Goal: Information Seeking & Learning: Learn about a topic

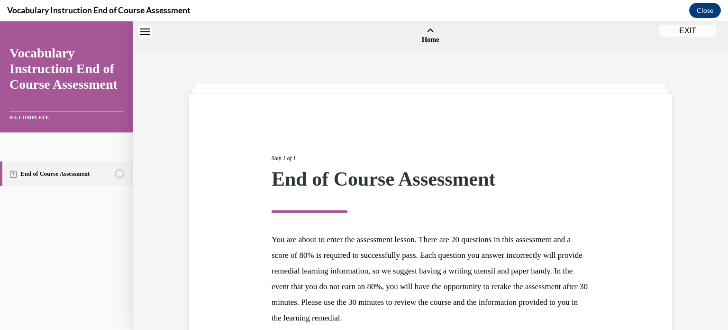
scroll to position [90, 0]
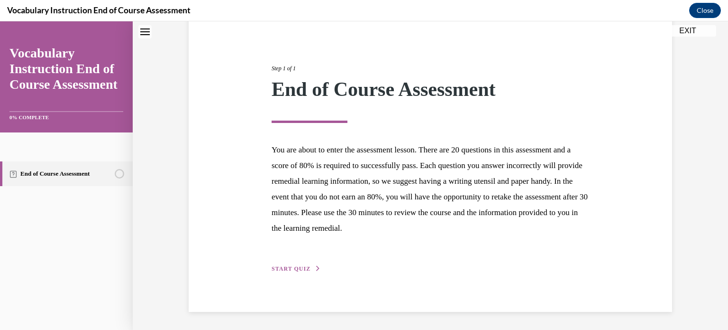
click at [286, 266] on span "START QUIZ" at bounding box center [291, 268] width 39 height 7
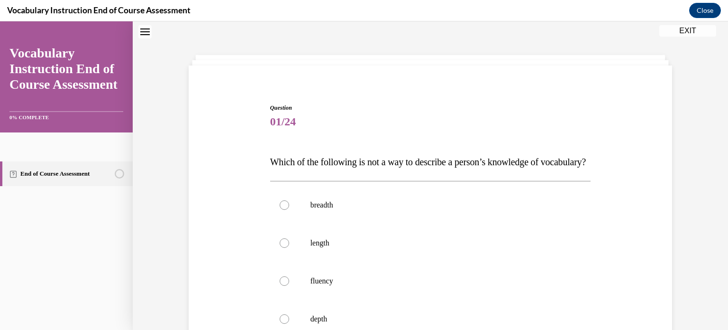
scroll to position [76, 0]
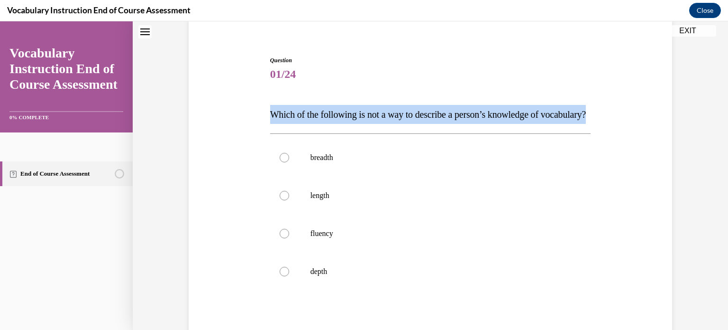
drag, startPoint x: 319, startPoint y: 133, endPoint x: 252, endPoint y: 113, distance: 69.3
click at [252, 113] on div "Question 01/24 Which of the following is not a way to describe a person’s knowl…" at bounding box center [430, 217] width 488 height 380
copy span "Which of the following is not a way to describe a person’s knowledge of vocabul…"
click at [573, 121] on p "Which of the following is not a way to describe a person’s knowledge of vocabul…" at bounding box center [430, 114] width 321 height 19
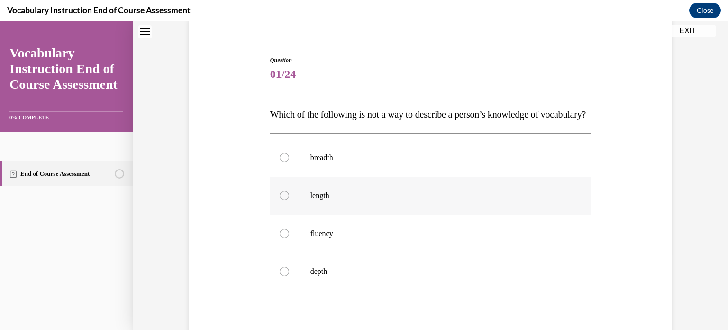
click at [344, 214] on label "length" at bounding box center [430, 195] width 321 height 38
click at [289, 200] on input "length" at bounding box center [284, 195] width 9 height 9
radio input "true"
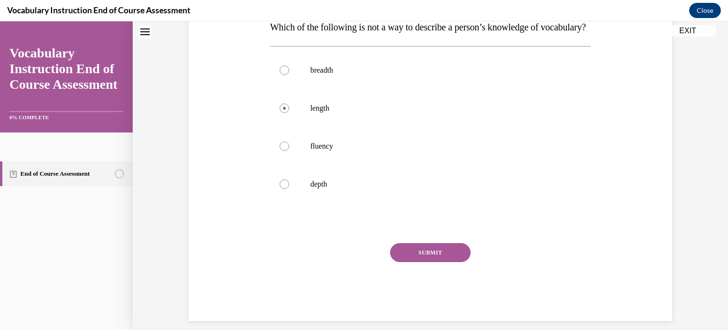
click at [444, 262] on button "SUBMIT" at bounding box center [430, 252] width 81 height 19
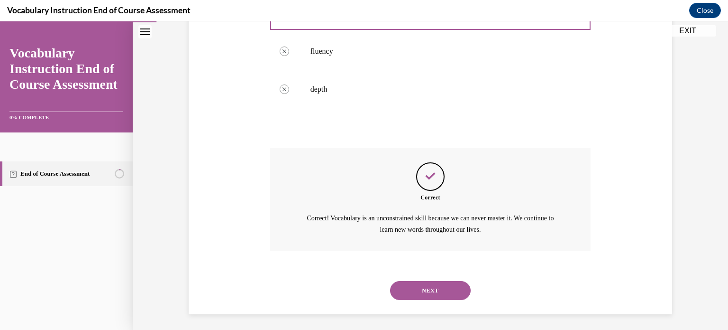
scroll to position [280, 0]
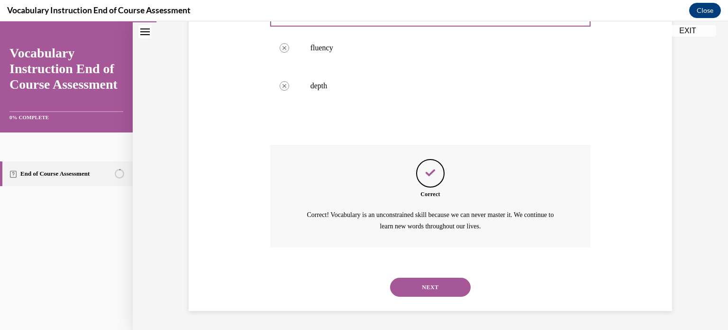
click at [422, 292] on button "NEXT" at bounding box center [430, 286] width 81 height 19
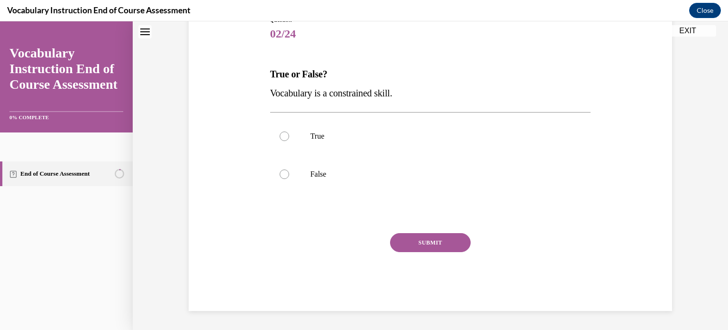
scroll to position [28, 0]
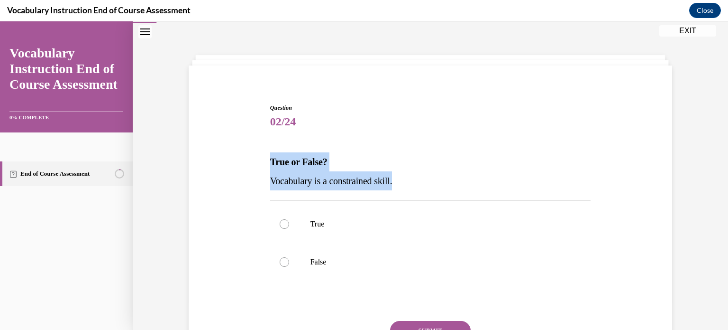
drag, startPoint x: 402, startPoint y: 178, endPoint x: 253, endPoint y: 150, distance: 151.5
click at [253, 150] on div "Question 02/24 True or False? Vocabulary is a constrained skill. True False Inc…" at bounding box center [430, 236] width 488 height 323
copy div "True or False? Vocabulary is a constrained skill."
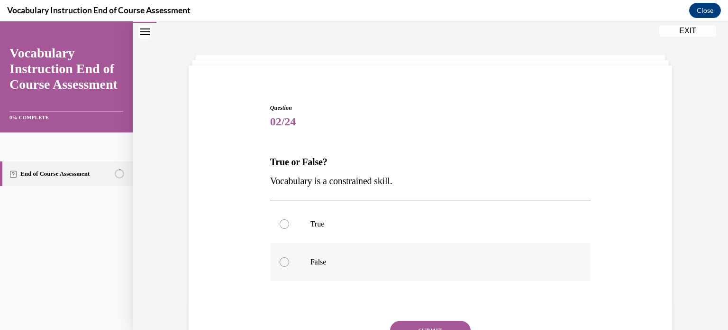
click at [319, 257] on p "False" at bounding box center [439, 261] width 257 height 9
click at [289, 257] on input "False" at bounding box center [284, 261] width 9 height 9
radio input "true"
click at [429, 325] on button "SUBMIT" at bounding box center [430, 330] width 81 height 19
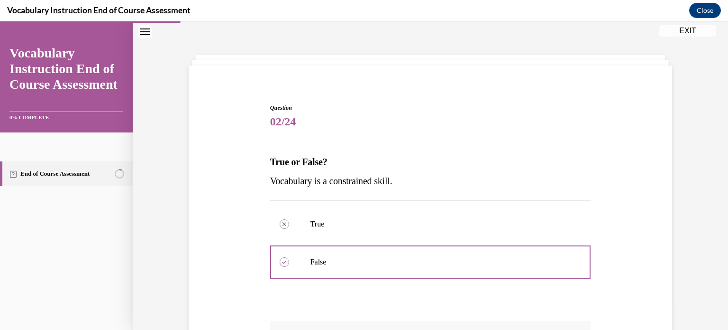
scroll to position [171, 0]
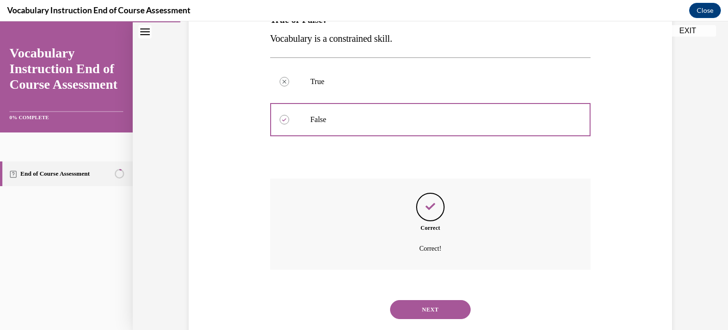
click at [442, 311] on button "NEXT" at bounding box center [430, 309] width 81 height 19
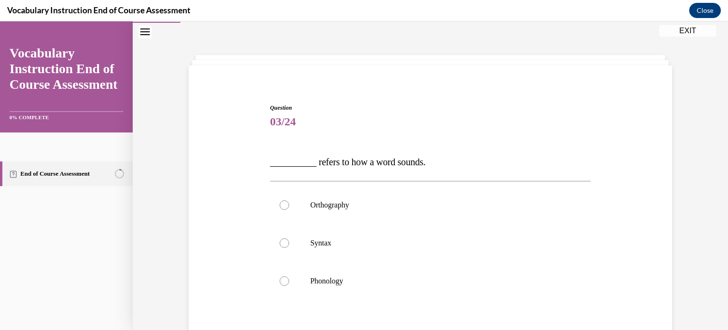
scroll to position [76, 0]
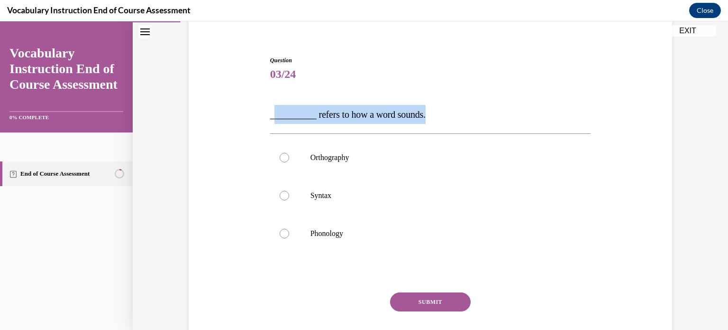
drag, startPoint x: 449, startPoint y: 113, endPoint x: 272, endPoint y: 119, distance: 177.4
click at [272, 119] on p "__________ refers to how a word sounds." at bounding box center [430, 114] width 321 height 19
copy span "_________ refers to how a word sounds."
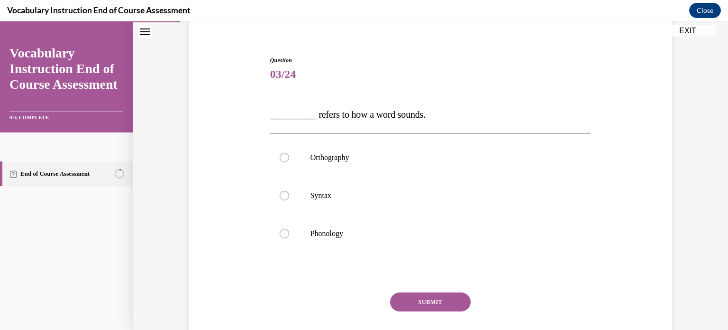
click at [676, 136] on div "Question 03/24 __________ refers to how a word sounds. Orthography Syntax Phono…" at bounding box center [431, 181] width 596 height 413
click at [348, 229] on p "Phonology" at bounding box center [439, 233] width 257 height 9
click at [289, 229] on input "Phonology" at bounding box center [284, 233] width 9 height 9
radio input "true"
click at [409, 299] on button "SUBMIT" at bounding box center [430, 301] width 81 height 19
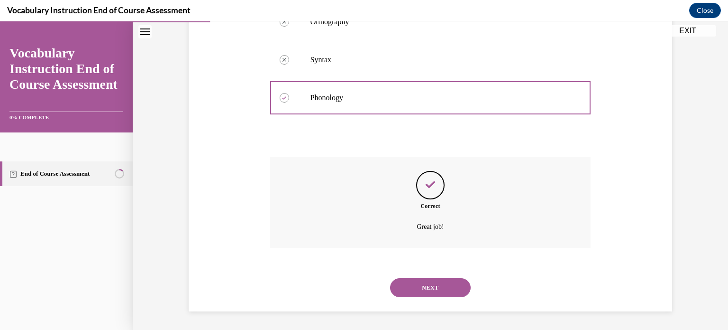
click at [416, 284] on button "NEXT" at bounding box center [430, 287] width 81 height 19
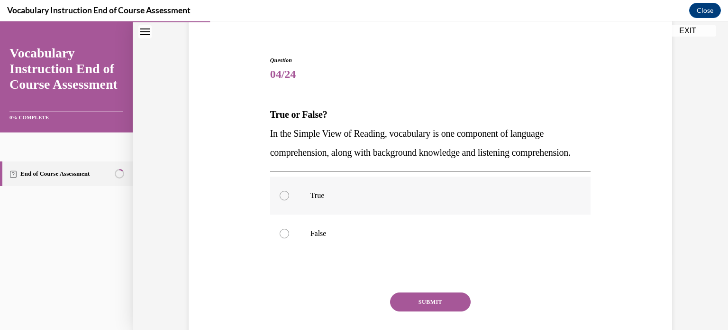
click at [335, 208] on label "True" at bounding box center [430, 195] width 321 height 38
click at [289, 200] on input "True" at bounding box center [284, 195] width 9 height 9
radio input "true"
click at [444, 311] on button "SUBMIT" at bounding box center [430, 301] width 81 height 19
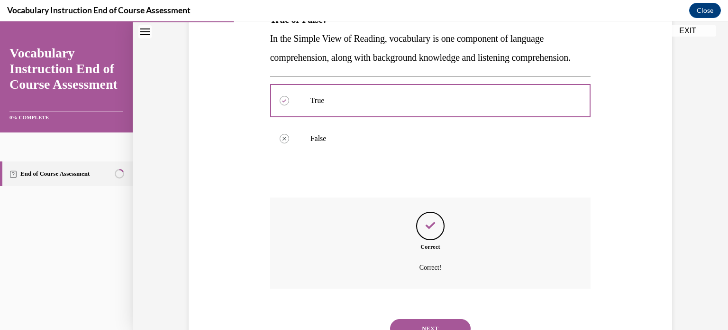
scroll to position [230, 0]
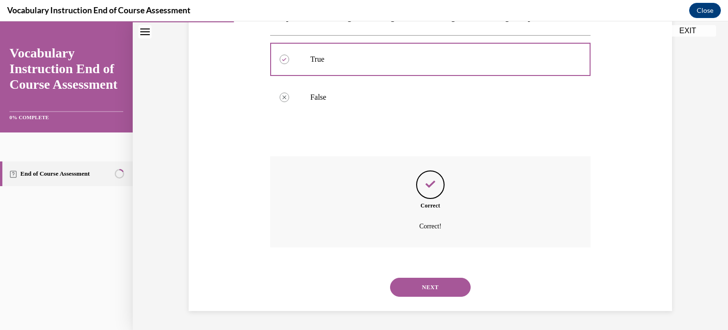
click at [417, 285] on button "NEXT" at bounding box center [430, 286] width 81 height 19
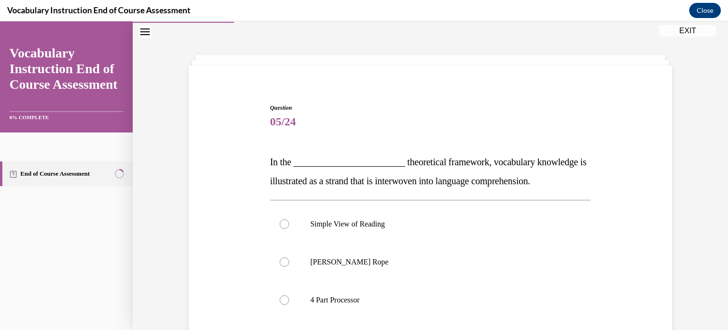
scroll to position [76, 0]
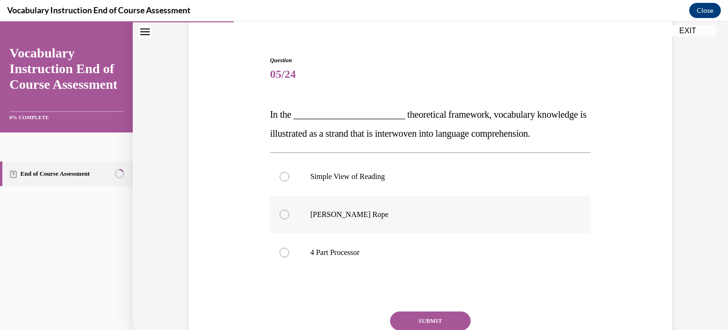
click at [428, 204] on label "Scarborough's Rope" at bounding box center [430, 214] width 321 height 38
click at [289, 210] on input "Scarborough's Rope" at bounding box center [284, 214] width 9 height 9
radio input "true"
click at [696, 165] on div "Question 05/24 In the ________________________ theoretical framework, vocabular…" at bounding box center [431, 191] width 596 height 432
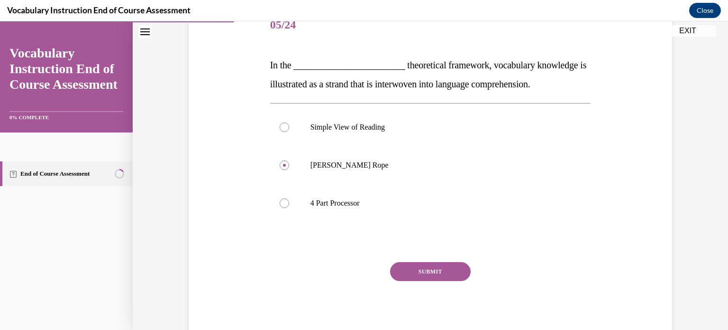
click at [433, 270] on button "SUBMIT" at bounding box center [430, 271] width 81 height 19
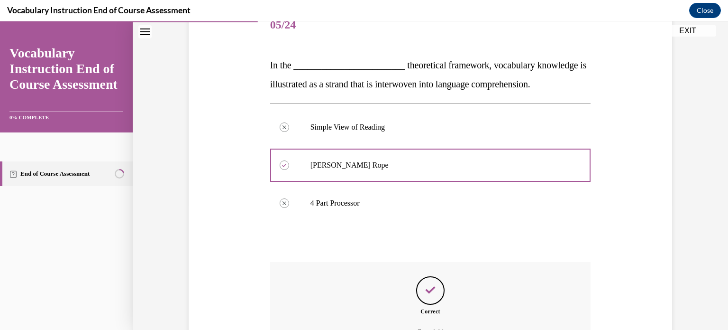
scroll to position [230, 0]
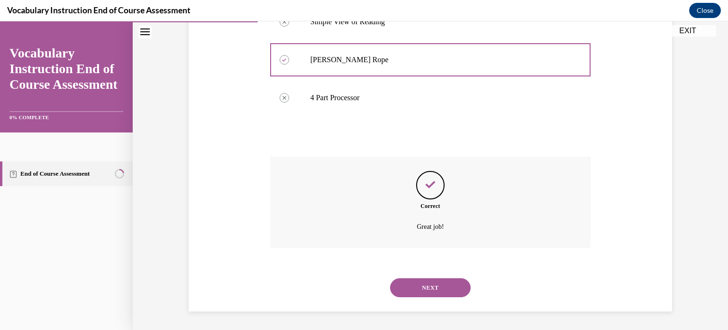
click at [438, 283] on button "NEXT" at bounding box center [430, 287] width 81 height 19
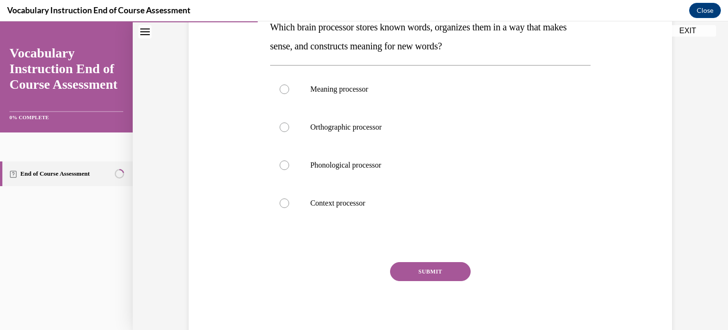
scroll to position [116, 0]
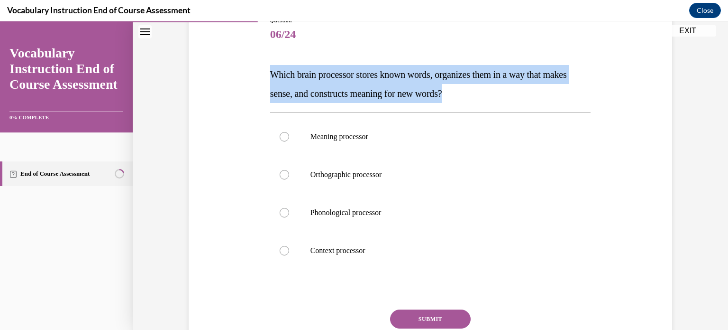
drag, startPoint x: 495, startPoint y: 89, endPoint x: 262, endPoint y: 75, distance: 233.7
click at [262, 75] on div "Question 06/24 Which brain processor stores known words, organizes them in a wa…" at bounding box center [430, 187] width 488 height 399
copy span "Which brain processor stores known words, organizes them in a way that makes se…"
click at [366, 144] on label "Meaning processor" at bounding box center [430, 137] width 321 height 38
click at [289, 141] on input "Meaning processor" at bounding box center [284, 136] width 9 height 9
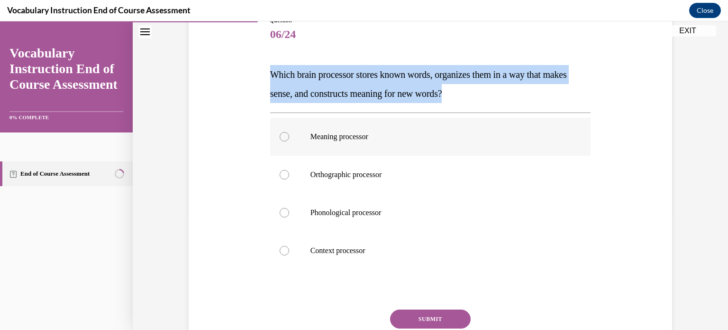
radio input "true"
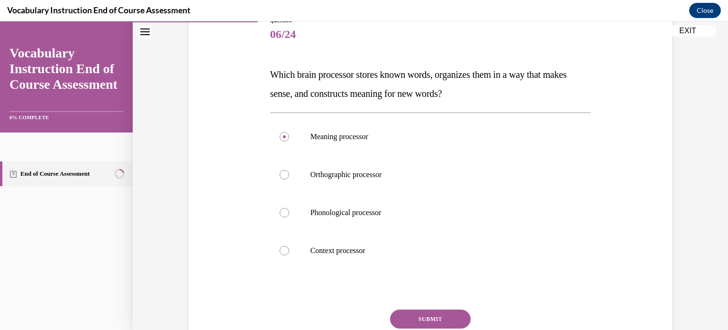
click at [453, 318] on button "SUBMIT" at bounding box center [430, 318] width 81 height 19
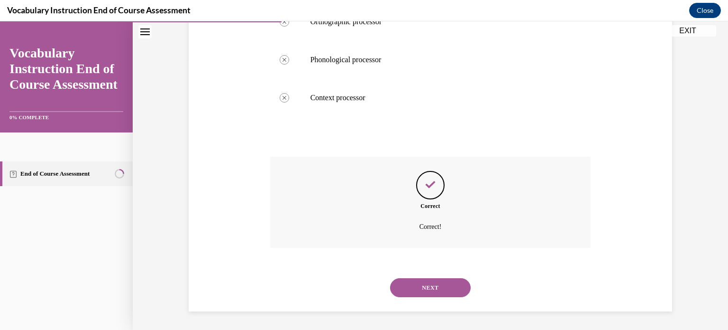
click at [432, 285] on button "NEXT" at bounding box center [430, 287] width 81 height 19
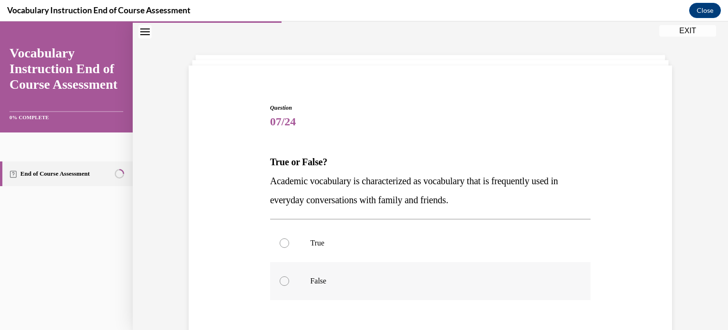
scroll to position [76, 0]
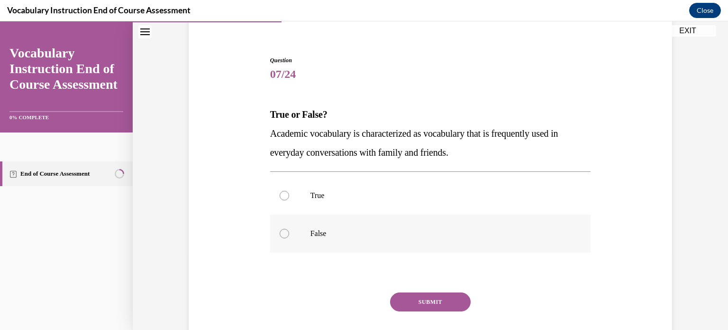
click at [438, 234] on p "False" at bounding box center [439, 233] width 257 height 9
click at [289, 234] on input "False" at bounding box center [284, 233] width 9 height 9
radio input "true"
click at [449, 297] on button "SUBMIT" at bounding box center [430, 301] width 81 height 19
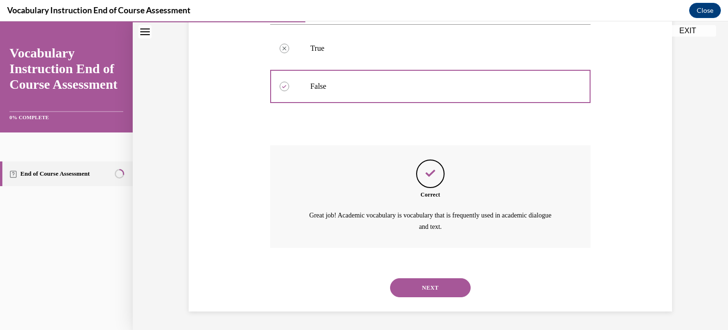
click at [442, 283] on button "NEXT" at bounding box center [430, 287] width 81 height 19
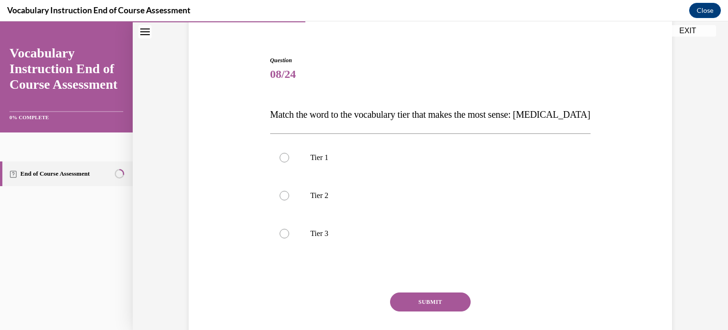
scroll to position [106, 0]
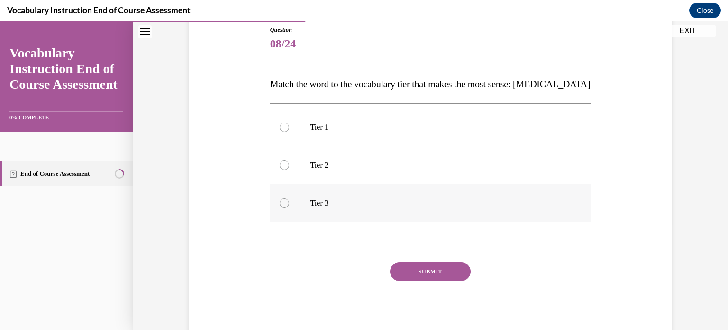
click at [280, 199] on div at bounding box center [284, 202] width 9 height 9
click at [280, 199] on input "Tier 3" at bounding box center [284, 202] width 9 height 9
radio input "true"
click at [458, 275] on button "SUBMIT" at bounding box center [430, 271] width 81 height 19
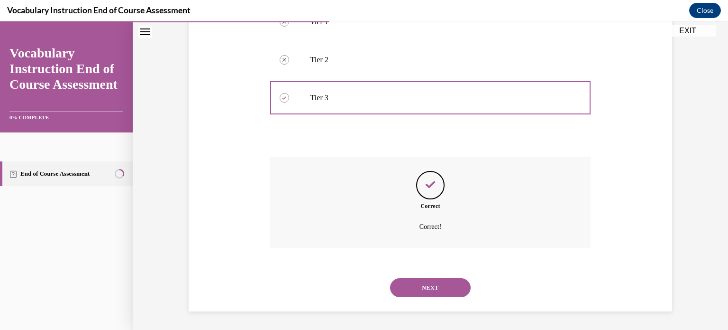
click at [441, 286] on button "NEXT" at bounding box center [430, 287] width 81 height 19
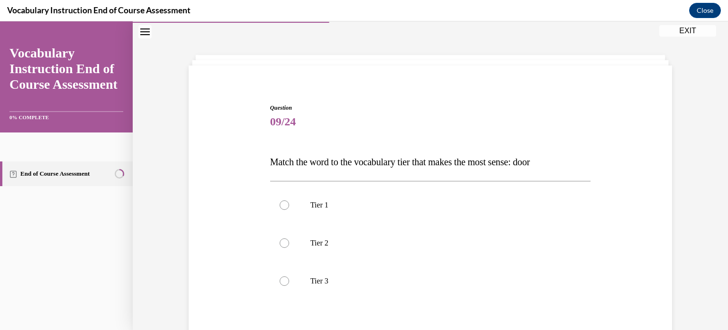
scroll to position [76, 0]
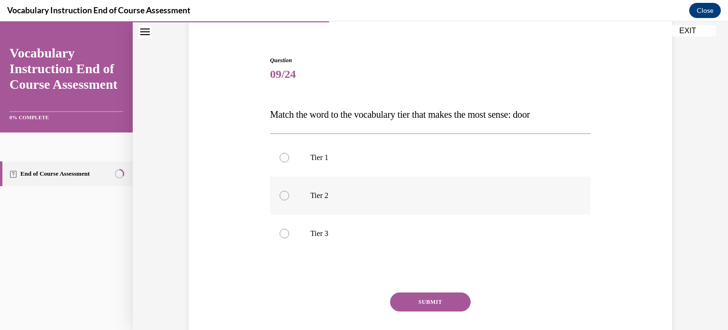
drag, startPoint x: 361, startPoint y: 161, endPoint x: 373, endPoint y: 205, distance: 45.8
click at [361, 161] on p "Tier 1" at bounding box center [439, 157] width 257 height 9
click at [289, 161] on input "Tier 1" at bounding box center [284, 157] width 9 height 9
radio input "true"
click at [440, 302] on button "SUBMIT" at bounding box center [430, 301] width 81 height 19
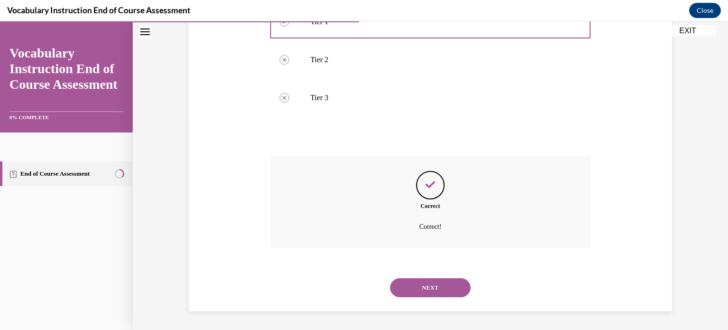
click at [412, 288] on button "NEXT" at bounding box center [430, 287] width 81 height 19
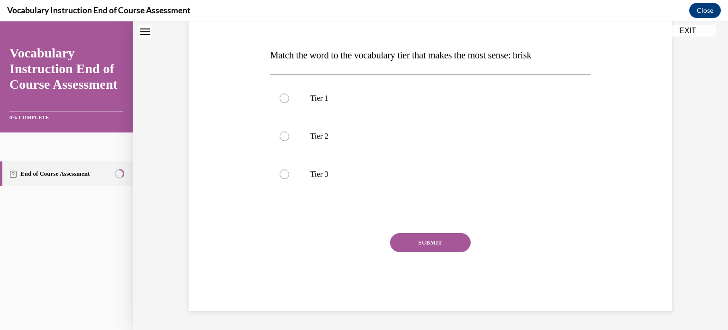
scroll to position [28, 0]
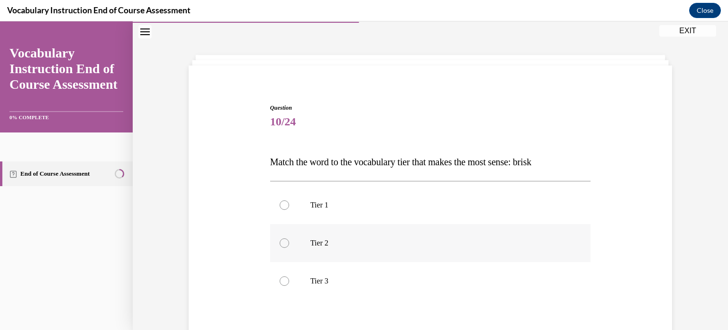
click at [376, 251] on label "Tier 2" at bounding box center [430, 243] width 321 height 38
click at [289, 247] on input "Tier 2" at bounding box center [284, 242] width 9 height 9
radio input "true"
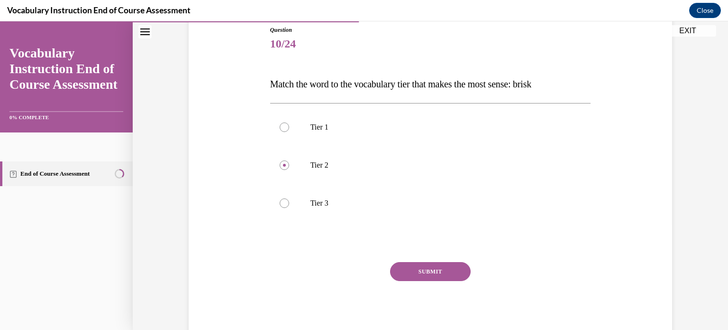
click at [397, 269] on button "SUBMIT" at bounding box center [430, 271] width 81 height 19
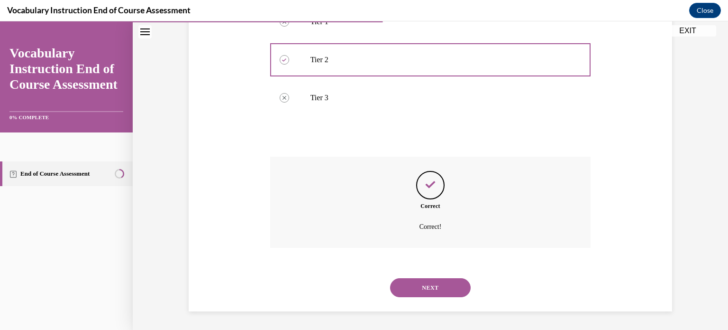
click at [431, 288] on button "NEXT" at bounding box center [430, 287] width 81 height 19
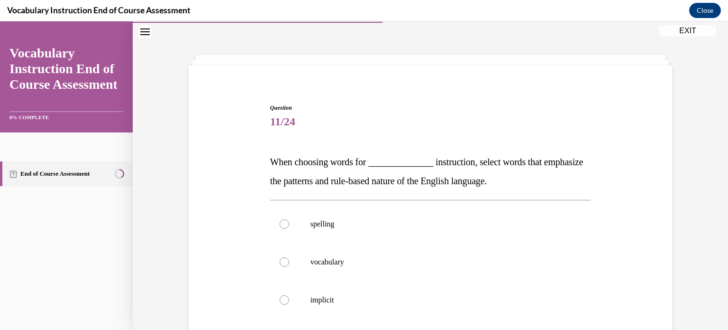
scroll to position [76, 0]
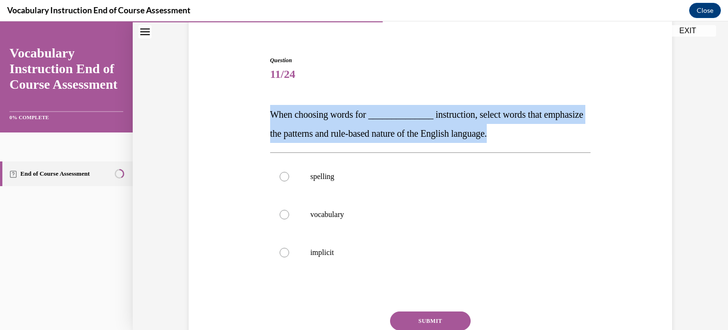
drag, startPoint x: 560, startPoint y: 132, endPoint x: 226, endPoint y: 98, distance: 336.0
click at [226, 98] on div "Question 11/24 When choosing words for ______________ instruction, select words…" at bounding box center [430, 207] width 488 height 361
copy span "When choosing words for ______________ instruction, select words that emphasize…"
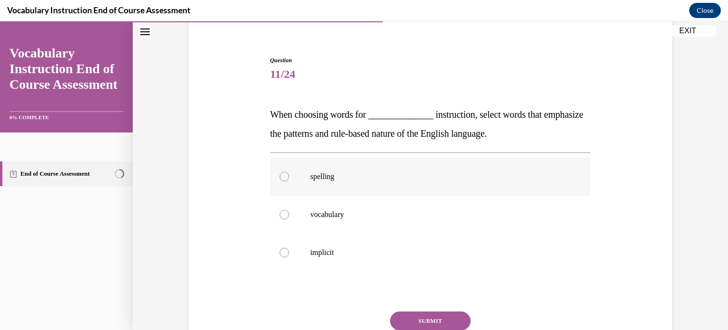
click at [315, 184] on label "spelling" at bounding box center [430, 176] width 321 height 38
click at [289, 181] on input "spelling" at bounding box center [284, 176] width 9 height 9
radio input "true"
click at [455, 324] on button "SUBMIT" at bounding box center [430, 320] width 81 height 19
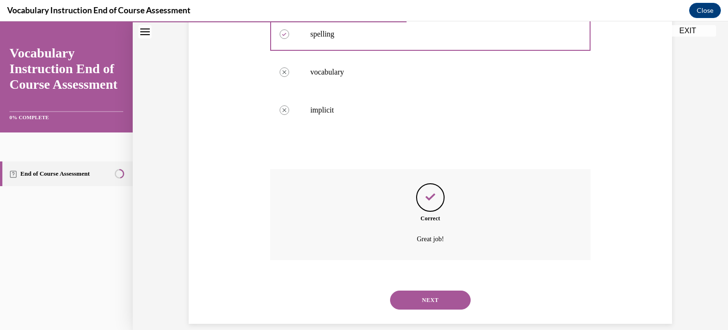
click at [424, 300] on button "NEXT" at bounding box center [430, 299] width 81 height 19
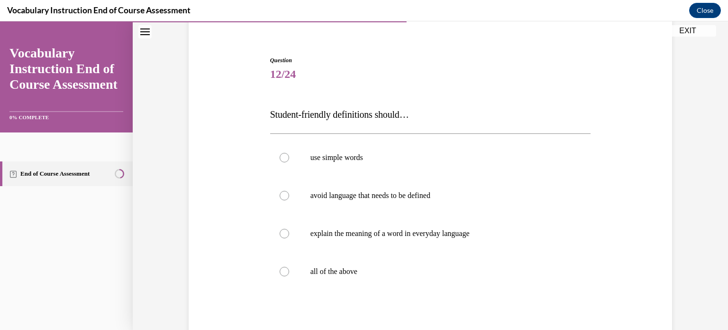
scroll to position [123, 0]
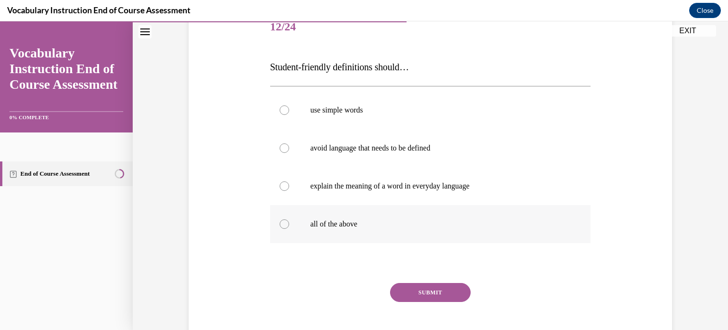
click at [374, 222] on p "all of the above" at bounding box center [439, 223] width 257 height 9
click at [289, 222] on input "all of the above" at bounding box center [284, 223] width 9 height 9
radio input "true"
click at [425, 294] on button "SUBMIT" at bounding box center [430, 292] width 81 height 19
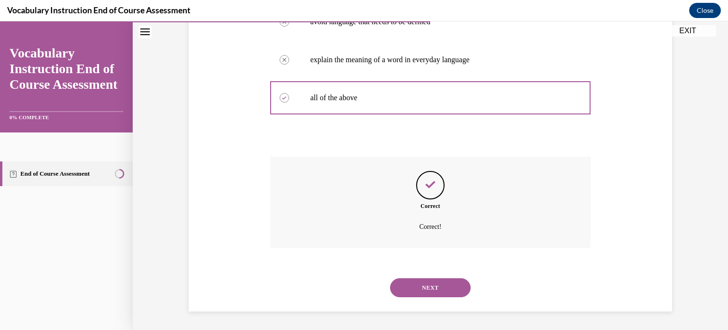
click at [449, 283] on button "NEXT" at bounding box center [430, 287] width 81 height 19
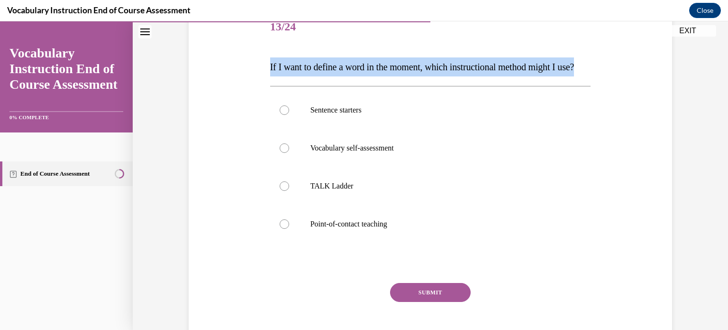
drag, startPoint x: 306, startPoint y: 89, endPoint x: 225, endPoint y: 63, distance: 85.8
click at [225, 63] on div "Question 13/24 If I want to define a word in the moment, which instructional me…" at bounding box center [430, 170] width 488 height 380
copy span "If I want to define a word in the moment, which instructional method might I us…"
click at [348, 229] on p "Point-of-contact teaching" at bounding box center [439, 223] width 257 height 9
click at [289, 229] on input "Point-of-contact teaching" at bounding box center [284, 223] width 9 height 9
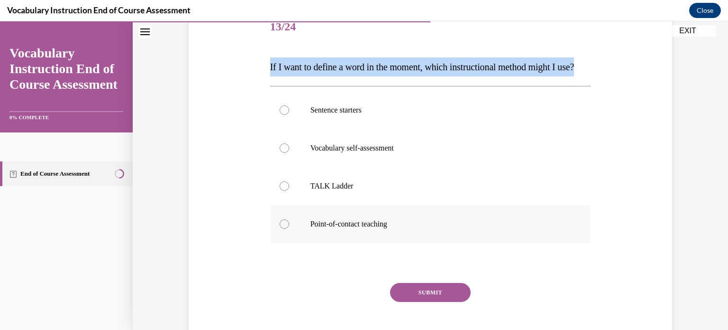
radio input "true"
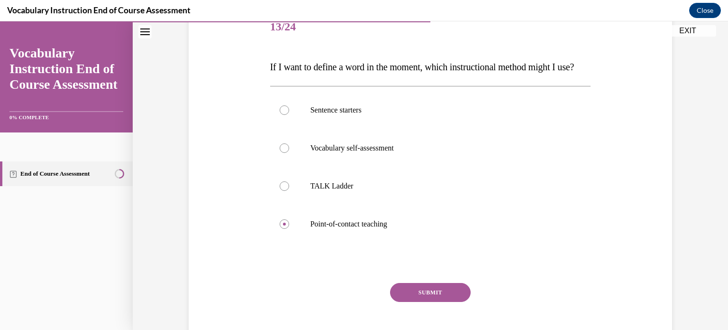
click at [430, 302] on button "SUBMIT" at bounding box center [430, 292] width 81 height 19
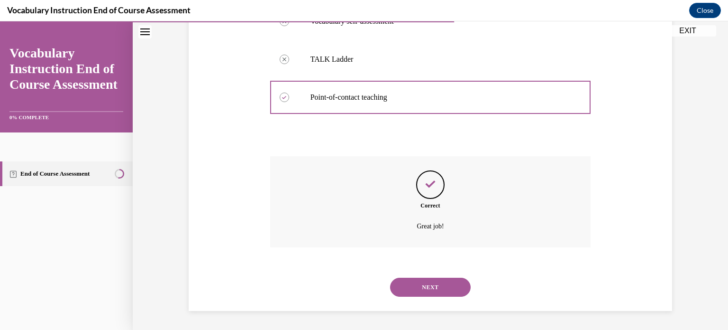
click at [429, 292] on button "NEXT" at bounding box center [430, 286] width 81 height 19
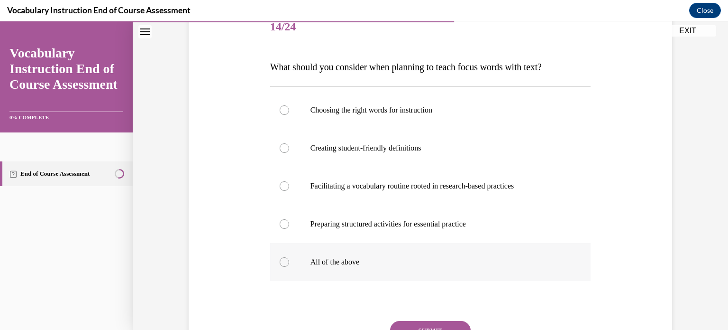
click at [403, 272] on label "All of the above" at bounding box center [430, 262] width 321 height 38
click at [289, 266] on input "All of the above" at bounding box center [284, 261] width 9 height 9
radio input "true"
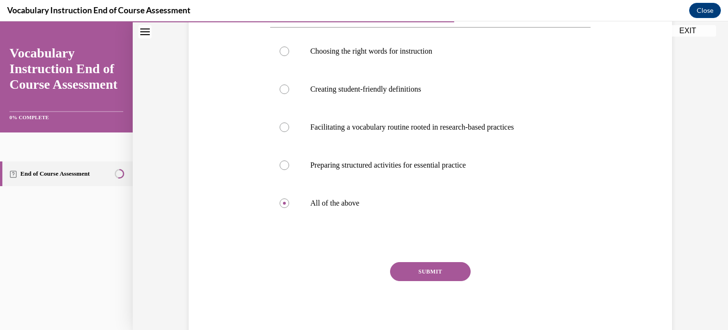
click at [443, 275] on button "SUBMIT" at bounding box center [430, 271] width 81 height 19
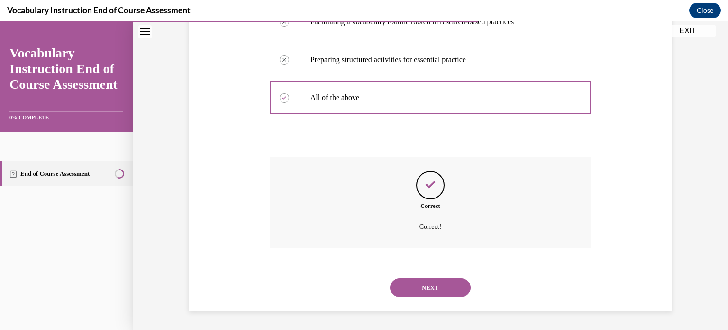
click at [429, 287] on button "NEXT" at bounding box center [430, 287] width 81 height 19
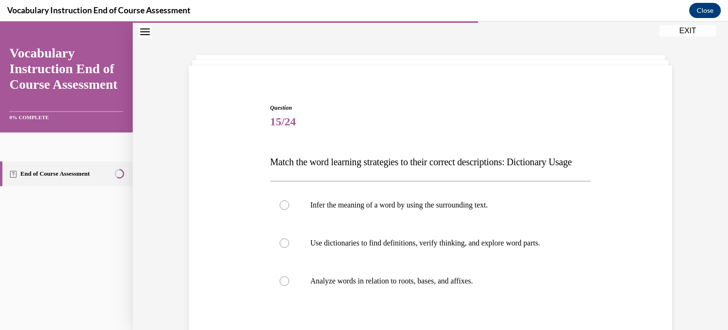
scroll to position [76, 0]
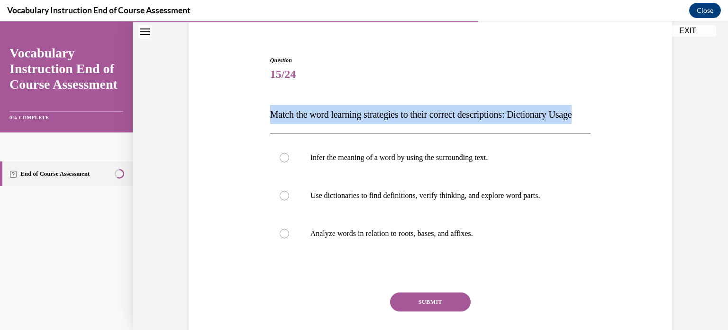
drag, startPoint x: 297, startPoint y: 134, endPoint x: 249, endPoint y: 114, distance: 51.9
click at [249, 114] on div "Question 15/24 Match the word learning strategies to their correct descriptions…" at bounding box center [430, 198] width 488 height 342
copy span "Match the word learning strategies to their correct descriptions: Dictionary Us…"
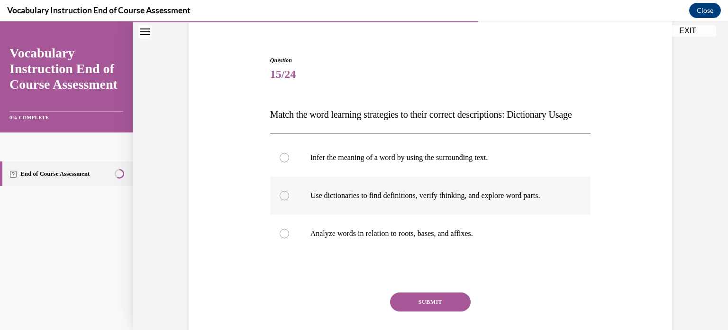
click at [548, 214] on label "Use dictionaries to find definitions, verify thinking, and explore word parts." at bounding box center [430, 195] width 321 height 38
click at [289, 200] on input "Use dictionaries to find definitions, verify thinking, and explore word parts." at bounding box center [284, 195] width 9 height 9
radio input "true"
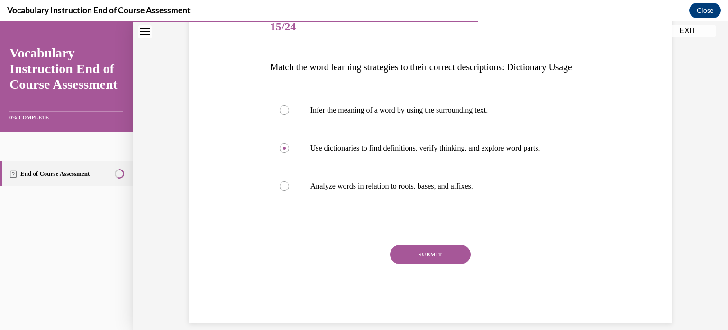
click at [396, 264] on button "SUBMIT" at bounding box center [430, 254] width 81 height 19
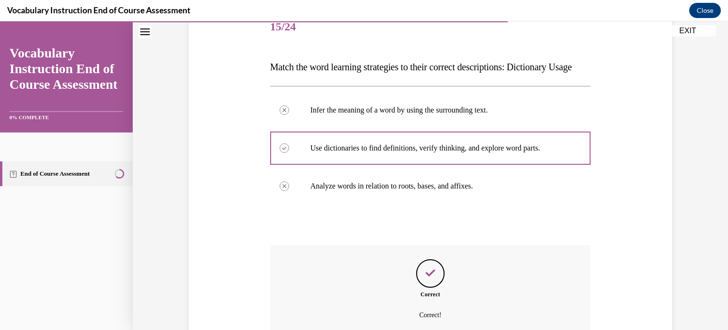
scroll to position [230, 0]
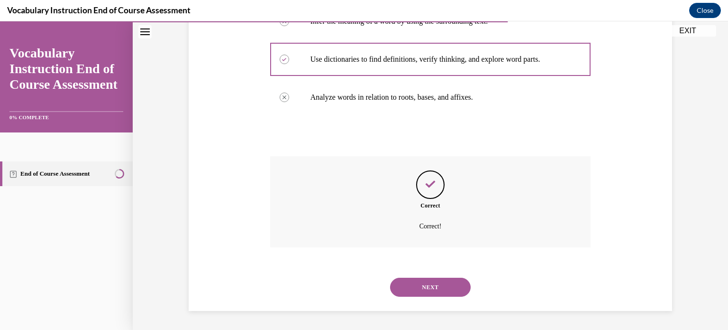
click at [442, 285] on button "NEXT" at bounding box center [430, 286] width 81 height 19
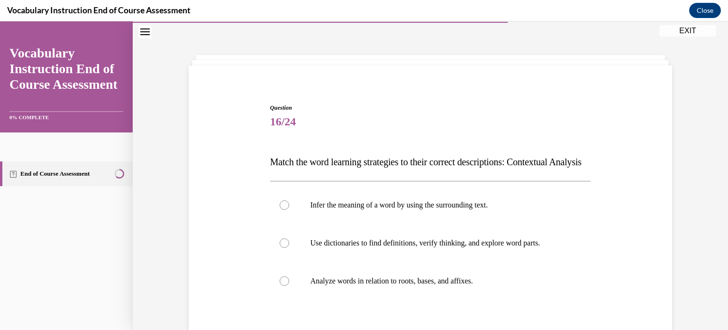
scroll to position [76, 0]
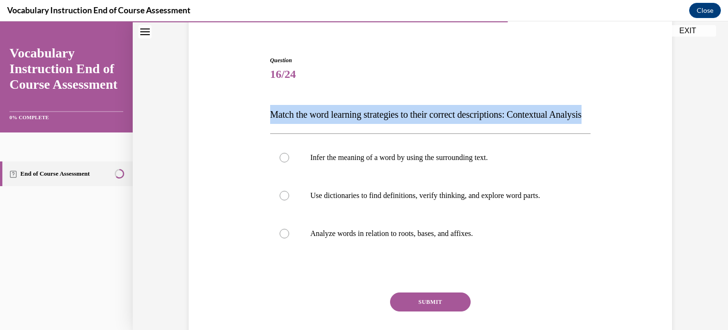
drag, startPoint x: 300, startPoint y: 134, endPoint x: 253, endPoint y: 114, distance: 51.0
click at [253, 114] on div "Question 16/24 Match the word learning strategies to their correct descriptions…" at bounding box center [430, 198] width 488 height 342
copy span "Match the word learning strategies to their correct descriptions: Contextual An…"
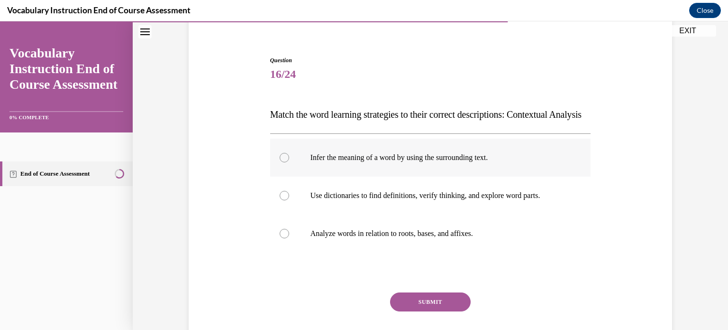
click at [390, 162] on p "Infer the meaning of a word by using the surrounding text." at bounding box center [439, 157] width 257 height 9
click at [289, 162] on input "Infer the meaning of a word by using the surrounding text." at bounding box center [284, 157] width 9 height 9
radio input "true"
click at [435, 311] on button "SUBMIT" at bounding box center [430, 301] width 81 height 19
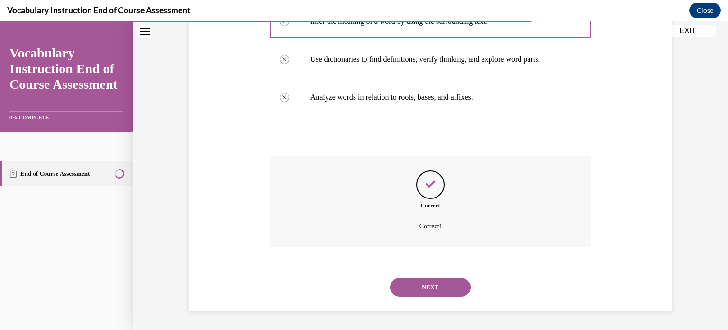
click at [448, 286] on button "NEXT" at bounding box center [430, 286] width 81 height 19
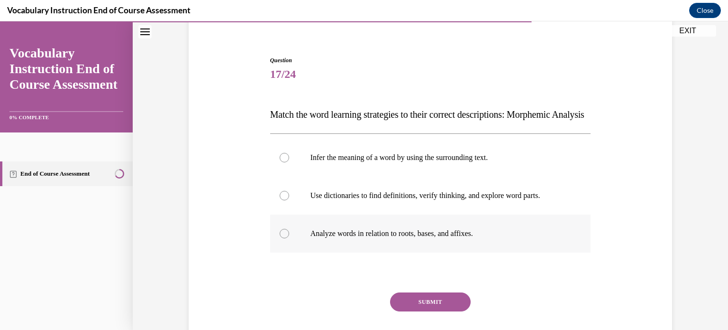
click at [481, 238] on p "Analyze words in relation to roots, bases, and affixes." at bounding box center [439, 233] width 257 height 9
click at [289, 238] on input "Analyze words in relation to roots, bases, and affixes." at bounding box center [284, 233] width 9 height 9
radio input "true"
click at [421, 311] on button "SUBMIT" at bounding box center [430, 301] width 81 height 19
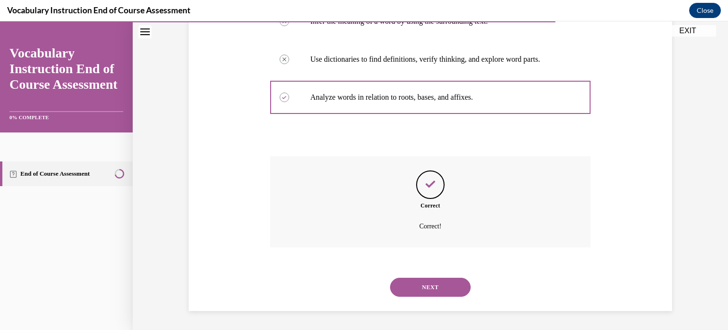
click at [448, 283] on button "NEXT" at bounding box center [430, 286] width 81 height 19
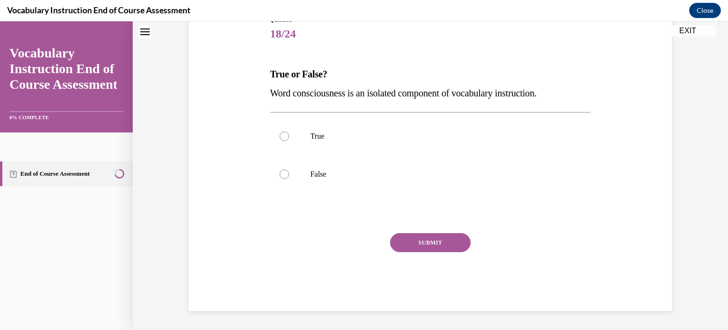
scroll to position [28, 0]
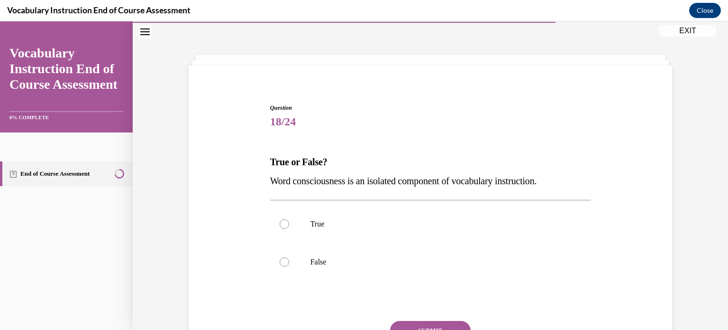
click at [520, 182] on span "Word consciousness is an isolated component of vocabulary instruction." at bounding box center [403, 180] width 267 height 10
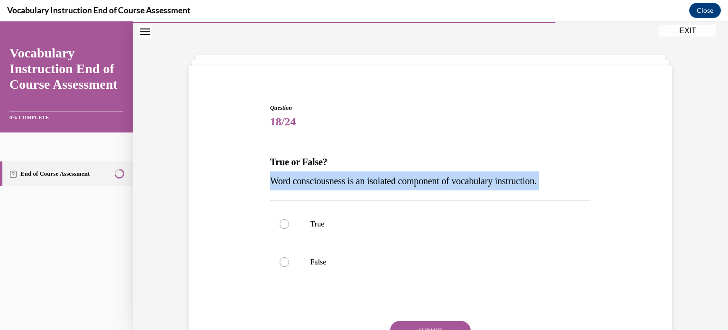
click at [520, 182] on span "Word consciousness is an isolated component of vocabulary instruction." at bounding box center [403, 180] width 267 height 10
copy p "Word consciousness is an isolated component of vocabulary instruction."
click at [577, 155] on p "True or False?" at bounding box center [430, 161] width 321 height 19
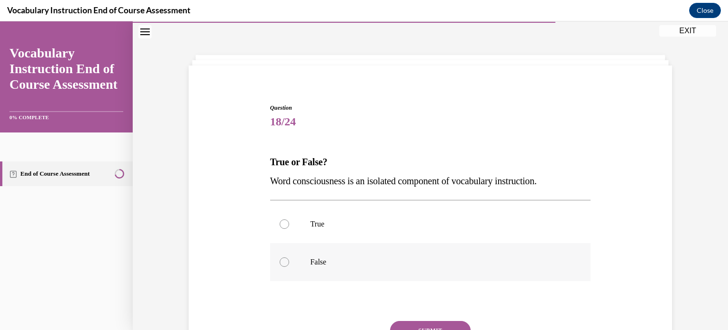
click at [324, 259] on p "False" at bounding box center [439, 261] width 257 height 9
click at [289, 259] on input "False" at bounding box center [284, 261] width 9 height 9
radio input "true"
click at [441, 325] on button "SUBMIT" at bounding box center [430, 330] width 81 height 19
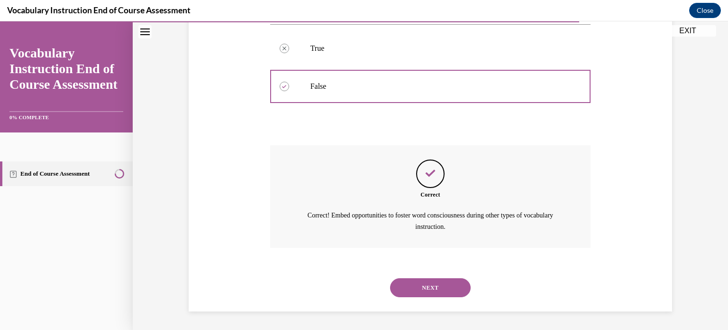
click at [431, 282] on button "NEXT" at bounding box center [430, 287] width 81 height 19
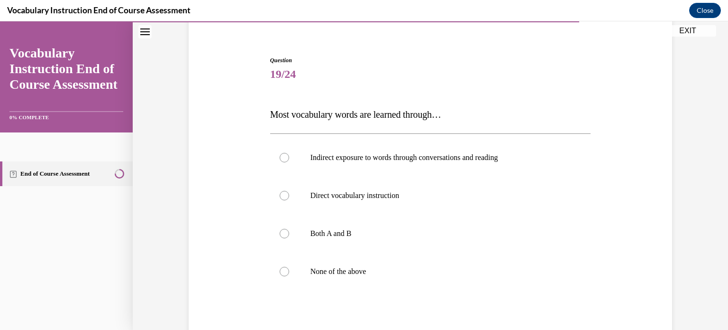
scroll to position [123, 0]
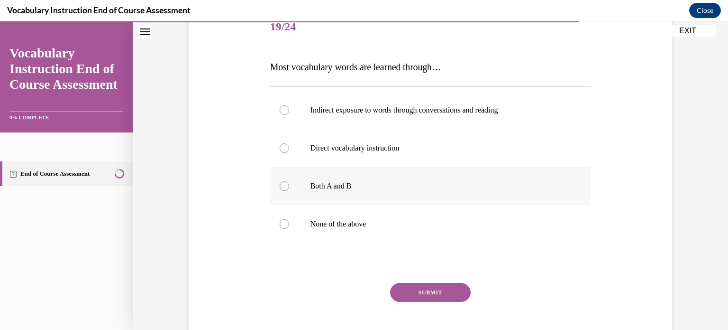
click at [429, 177] on label "Both A and B" at bounding box center [430, 186] width 321 height 38
click at [289, 181] on input "Both A and B" at bounding box center [284, 185] width 9 height 9
radio input "true"
click at [310, 63] on span "Most vocabulary words are learned through…" at bounding box center [355, 67] width 171 height 10
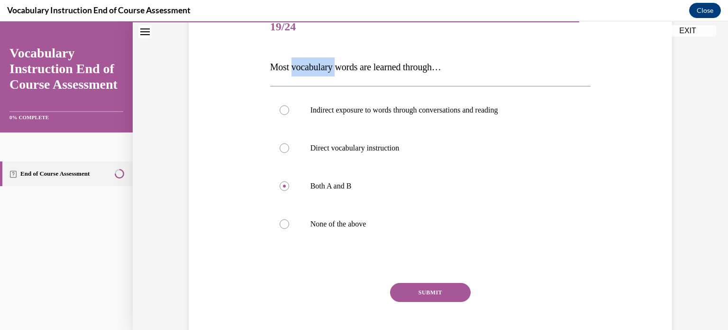
click at [310, 63] on span "Most vocabulary words are learned through…" at bounding box center [355, 67] width 171 height 10
copy span "Most vocabulary words are learned through…"
click at [408, 108] on p "Indirect exposure to words through conversations and reading" at bounding box center [439, 109] width 257 height 9
click at [289, 108] on input "Indirect exposure to words through conversations and reading" at bounding box center [284, 109] width 9 height 9
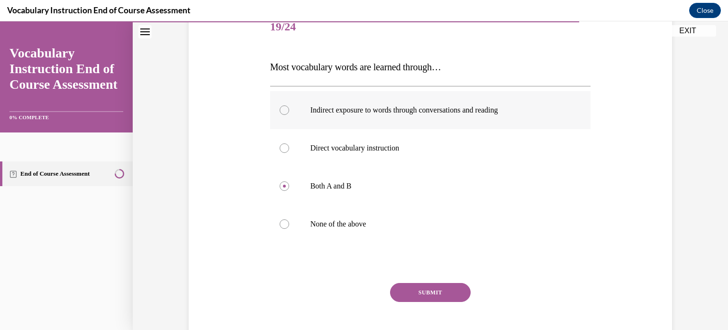
radio input "true"
click at [435, 291] on button "SUBMIT" at bounding box center [430, 292] width 81 height 19
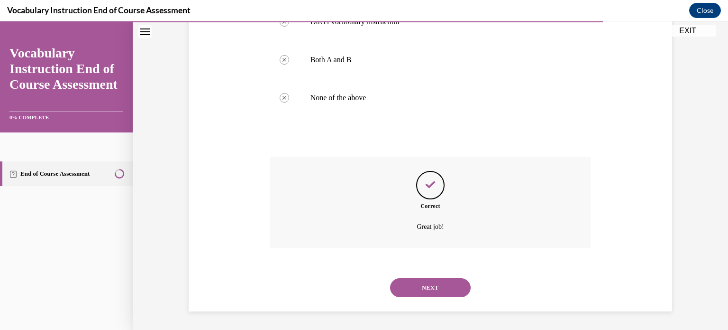
click at [444, 282] on button "NEXT" at bounding box center [430, 287] width 81 height 19
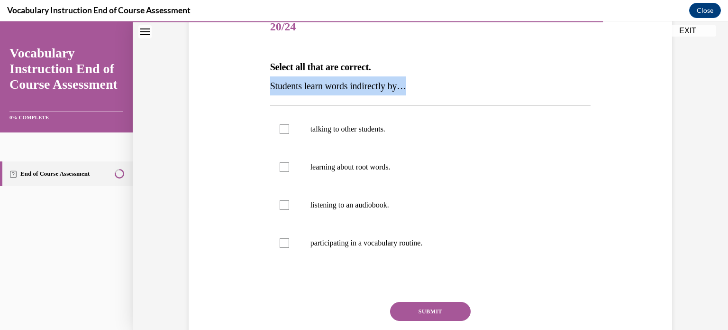
drag, startPoint x: 408, startPoint y: 81, endPoint x: 223, endPoint y: 85, distance: 185.0
click at [223, 85] on div "Question 20/24 Select all that are correct. Students learn words indirectly by……" at bounding box center [430, 179] width 488 height 399
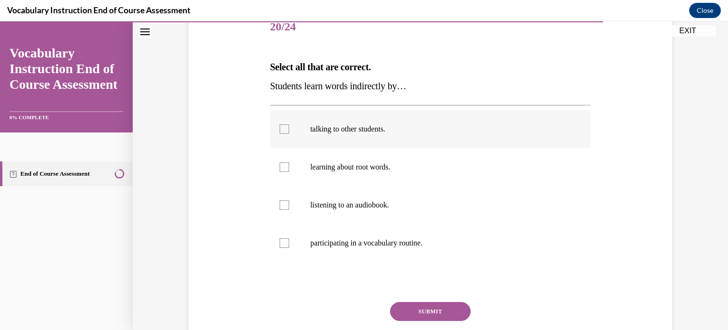
click at [381, 137] on label "talking to other students." at bounding box center [430, 129] width 321 height 38
click at [289, 134] on input "talking to other students." at bounding box center [284, 128] width 9 height 9
checkbox input "true"
click at [387, 199] on label "listening to an audiobook." at bounding box center [430, 205] width 321 height 38
click at [289, 200] on input "listening to an audiobook." at bounding box center [284, 204] width 9 height 9
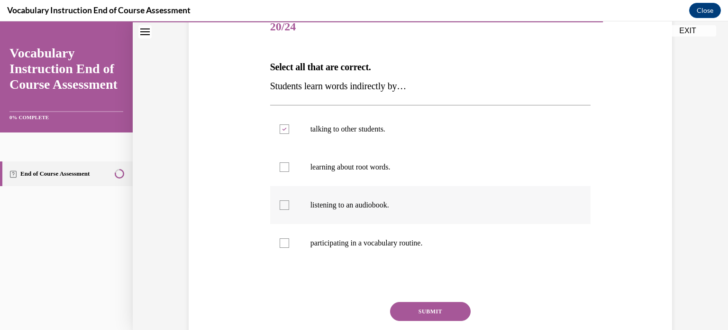
checkbox input "true"
click at [293, 247] on label "participating in a vocabulary routine." at bounding box center [430, 243] width 321 height 38
click at [289, 247] on input "participating in a vocabulary routine." at bounding box center [284, 242] width 9 height 9
click at [302, 243] on label "participating in a vocabulary routine." at bounding box center [430, 243] width 321 height 38
click at [289, 243] on input "participating in a vocabulary routine." at bounding box center [284, 242] width 9 height 9
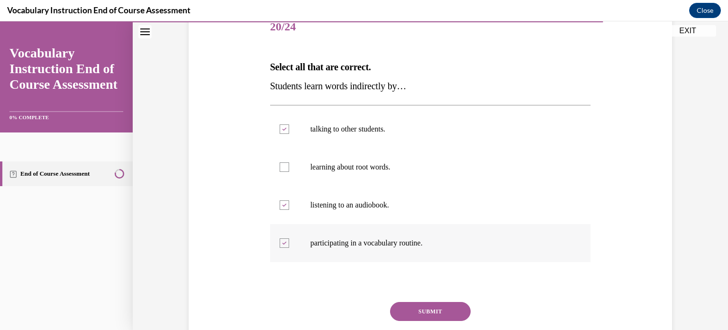
checkbox input "false"
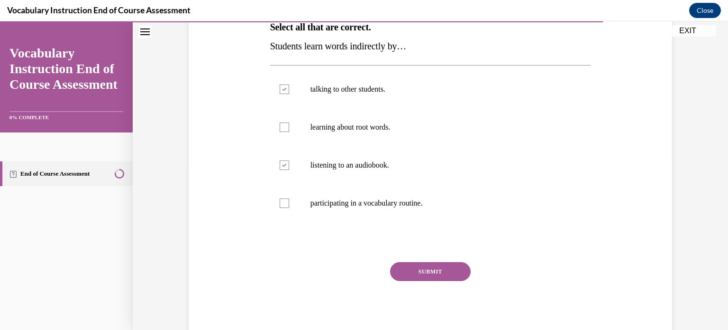
click at [428, 271] on button "SUBMIT" at bounding box center [430, 271] width 81 height 19
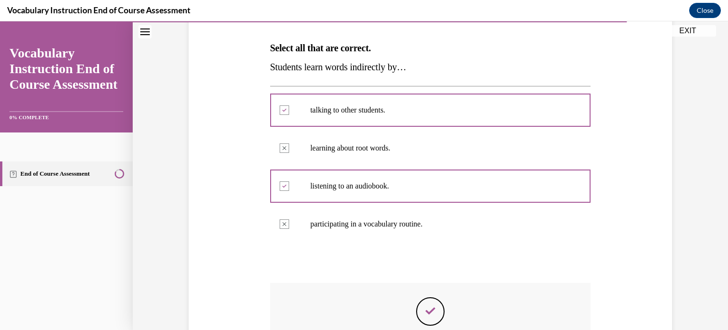
scroll to position [237, 0]
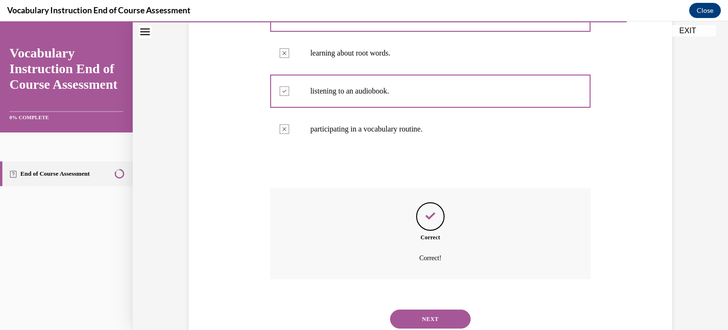
click at [420, 312] on button "NEXT" at bounding box center [430, 318] width 81 height 19
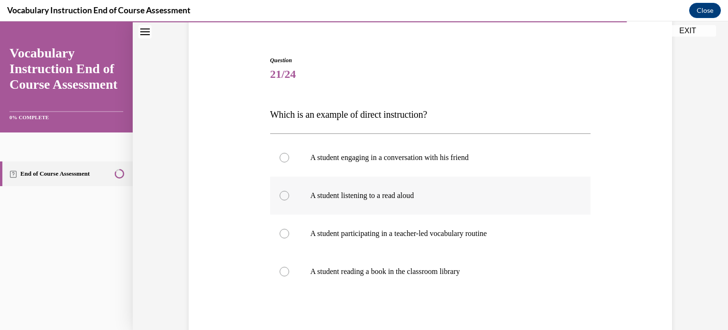
scroll to position [123, 0]
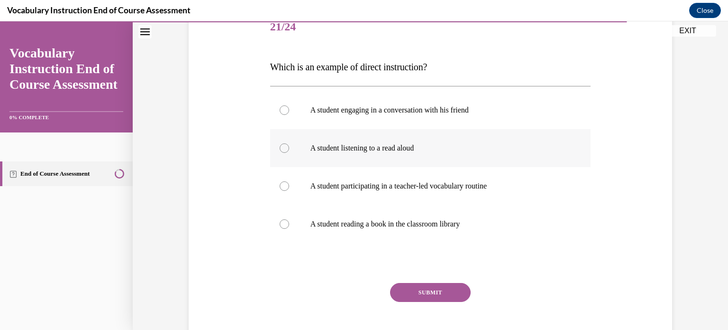
click at [541, 183] on p "A student participating in a teacher-led vocabulary routine" at bounding box center [439, 185] width 257 height 9
click at [289, 183] on input "A student participating in a teacher-led vocabulary routine" at bounding box center [284, 185] width 9 height 9
radio input "true"
click at [410, 285] on button "SUBMIT" at bounding box center [430, 292] width 81 height 19
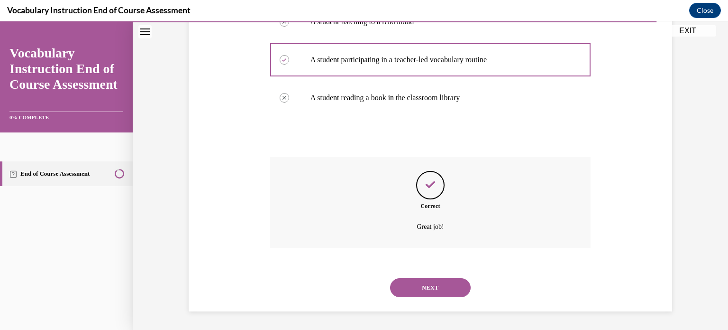
click at [437, 287] on button "NEXT" at bounding box center [430, 287] width 81 height 19
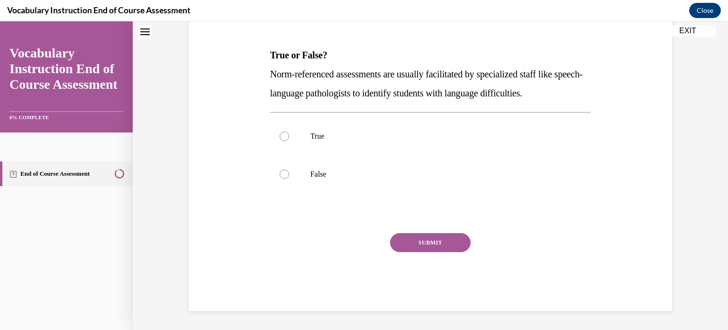
scroll to position [28, 0]
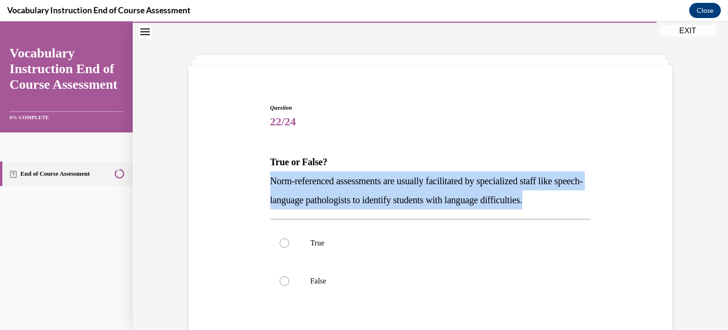
drag, startPoint x: 563, startPoint y: 197, endPoint x: 257, endPoint y: 178, distance: 307.4
click at [257, 178] on div "Question 22/24 True or False? Norm-referenced assessments are usually facilitat…" at bounding box center [430, 246] width 488 height 342
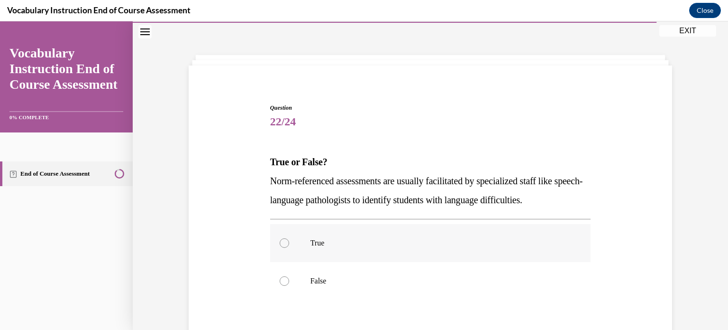
click at [352, 247] on label "True" at bounding box center [430, 243] width 321 height 38
click at [289, 247] on input "True" at bounding box center [284, 242] width 9 height 9
radio input "true"
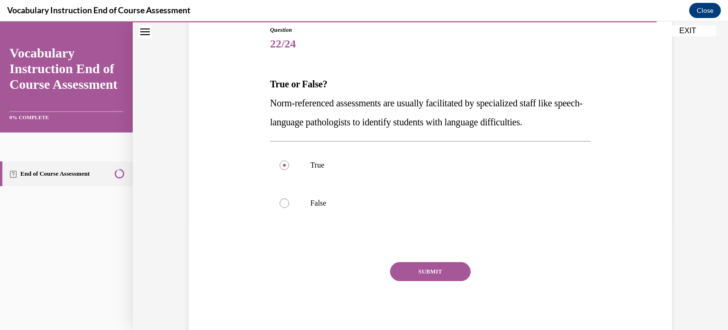
click at [444, 272] on button "SUBMIT" at bounding box center [430, 271] width 81 height 19
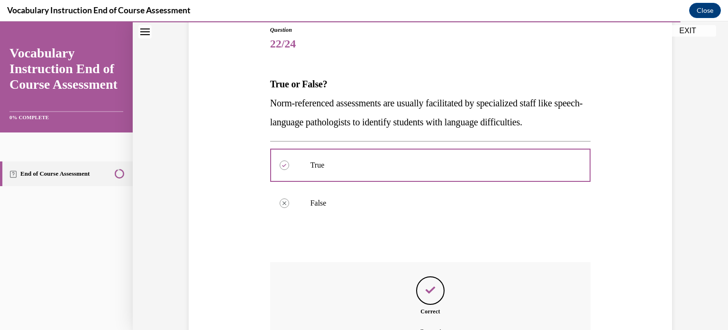
scroll to position [201, 0]
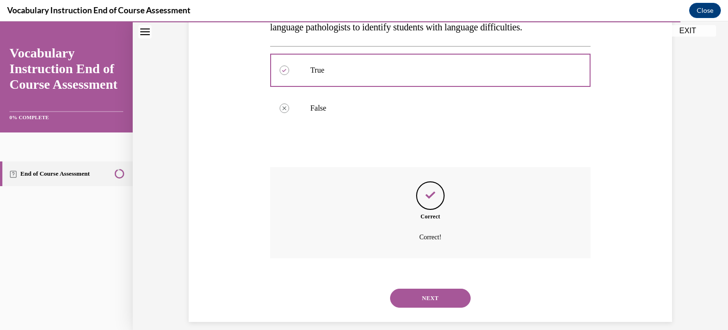
click at [441, 294] on button "NEXT" at bounding box center [430, 297] width 81 height 19
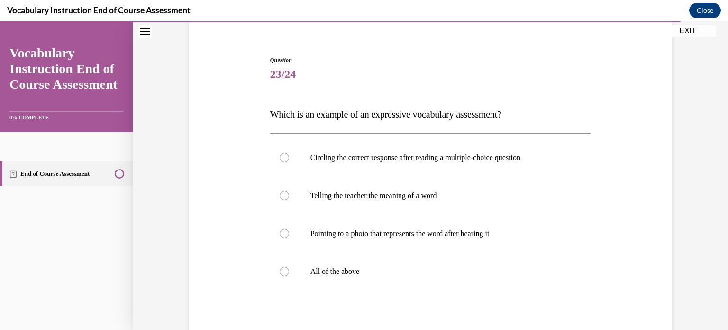
scroll to position [123, 0]
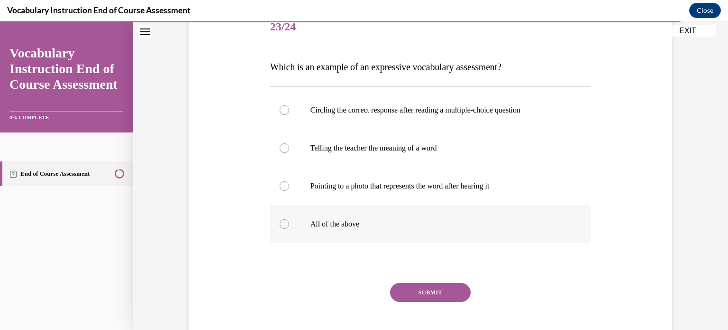
click at [320, 229] on label "All of the above" at bounding box center [430, 224] width 321 height 38
click at [289, 229] on input "All of the above" at bounding box center [284, 223] width 9 height 9
radio input "true"
click at [427, 289] on button "SUBMIT" at bounding box center [430, 292] width 81 height 19
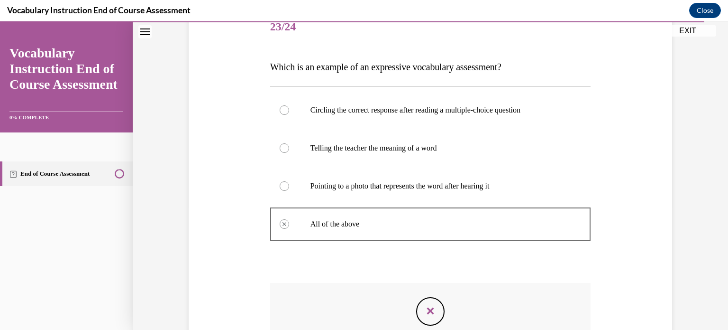
click at [394, 67] on span "Which is an example of an expressive vocabulary assessment?" at bounding box center [385, 67] width 231 height 10
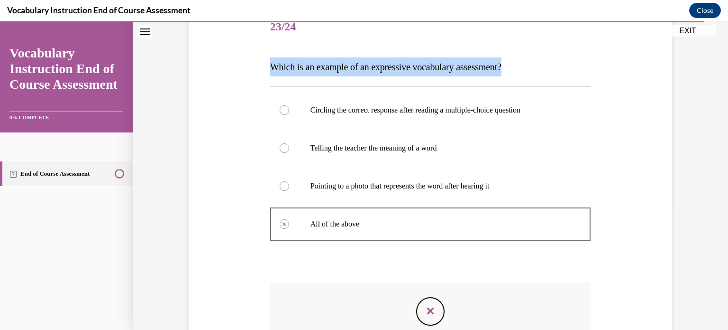
click at [394, 67] on span "Which is an example of an expressive vocabulary assessment?" at bounding box center [385, 67] width 231 height 10
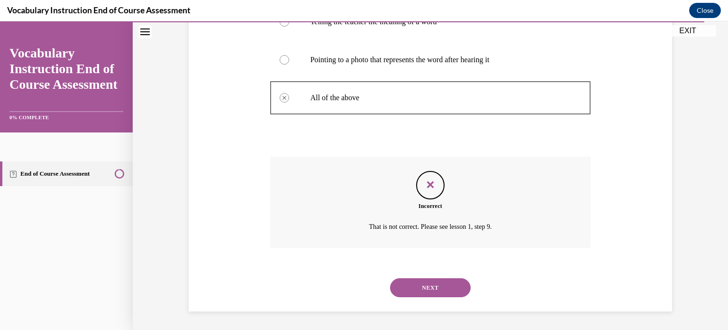
click at [430, 287] on button "NEXT" at bounding box center [430, 287] width 81 height 19
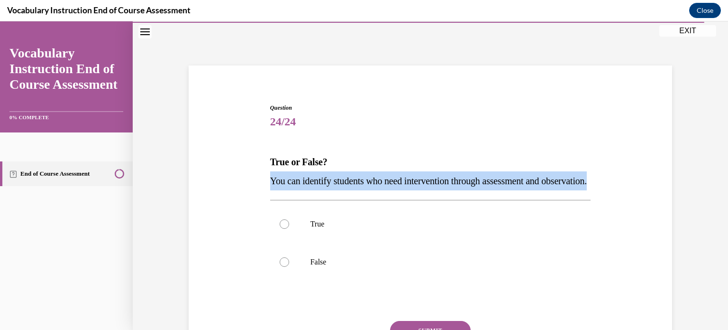
drag, startPoint x: 327, startPoint y: 197, endPoint x: 260, endPoint y: 178, distance: 69.9
click at [260, 178] on div "Question 24/24 True or False? You can identify students who need intervention t…" at bounding box center [430, 236] width 488 height 323
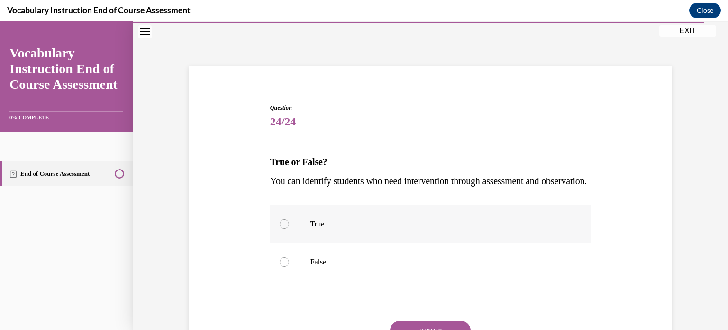
click at [391, 229] on p "True" at bounding box center [439, 223] width 257 height 9
click at [289, 229] on input "True" at bounding box center [284, 223] width 9 height 9
radio input "true"
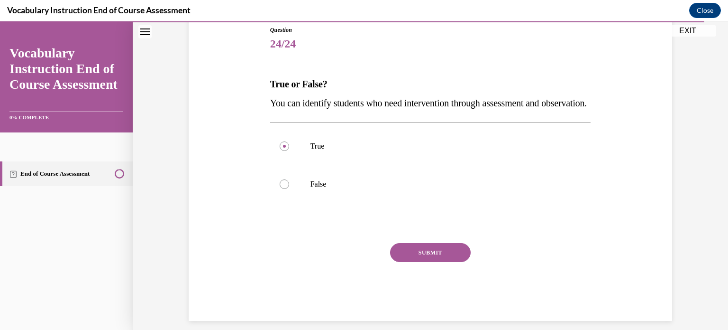
click at [415, 262] on button "SUBMIT" at bounding box center [430, 252] width 81 height 19
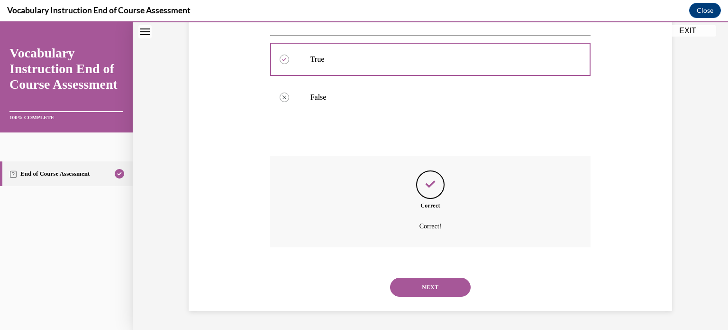
scroll to position [211, 0]
click at [433, 286] on button "NEXT" at bounding box center [430, 286] width 81 height 19
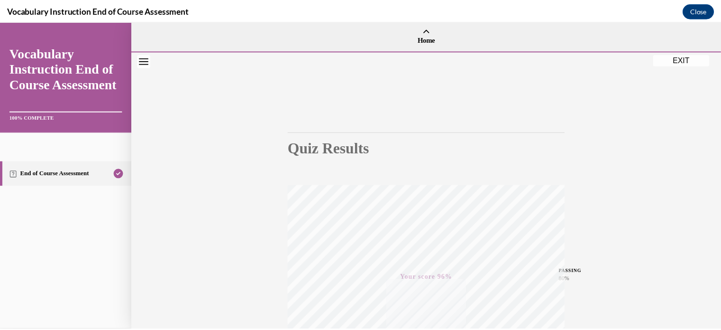
scroll to position [177, 0]
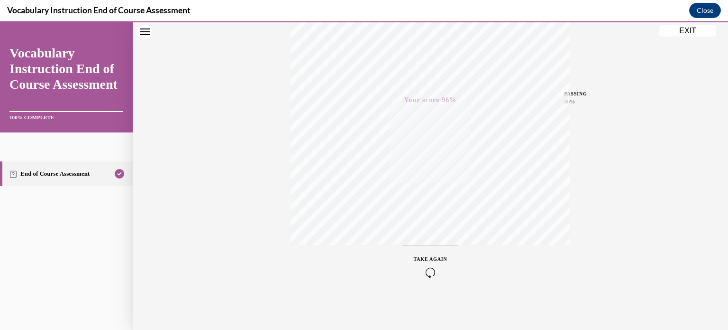
click at [691, 34] on button "EXIT" at bounding box center [688, 30] width 57 height 11
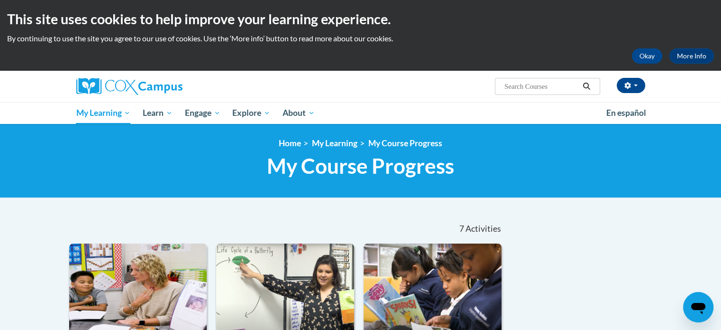
click at [549, 82] on input "Search..." at bounding box center [542, 86] width 76 height 11
type input "writing"
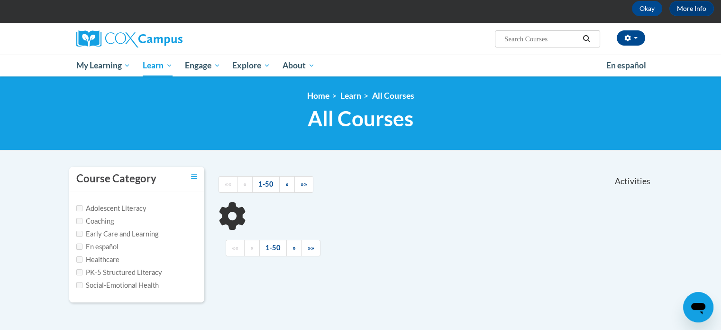
scroll to position [95, 0]
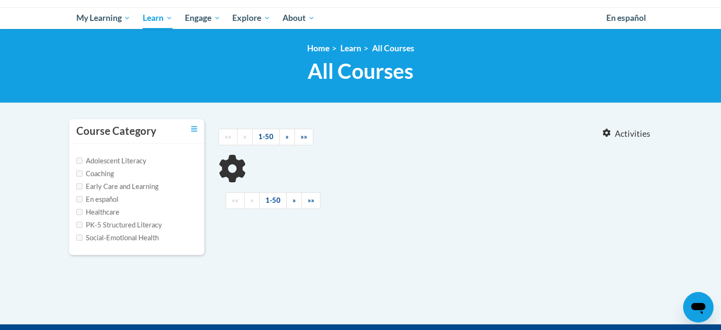
type input "writing"
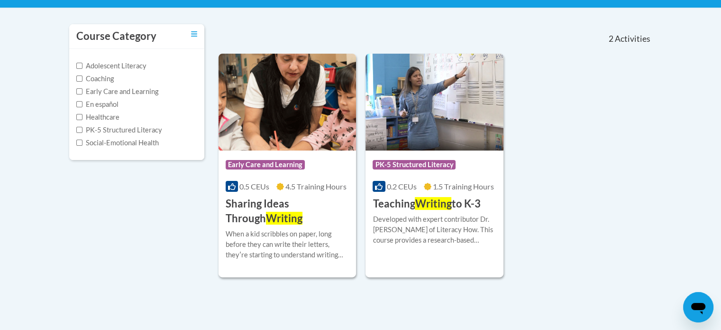
scroll to position [0, 0]
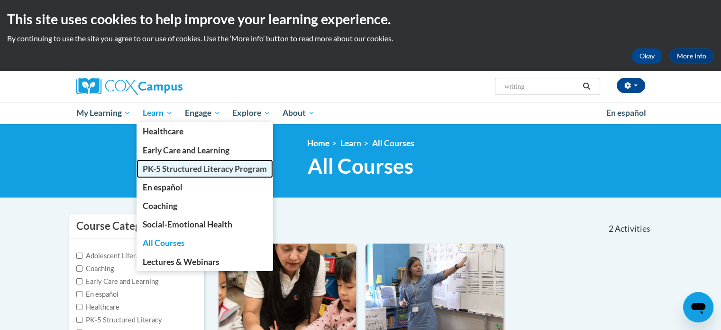
click at [151, 168] on span "PK-5 Structured Literacy Program" at bounding box center [205, 169] width 124 height 10
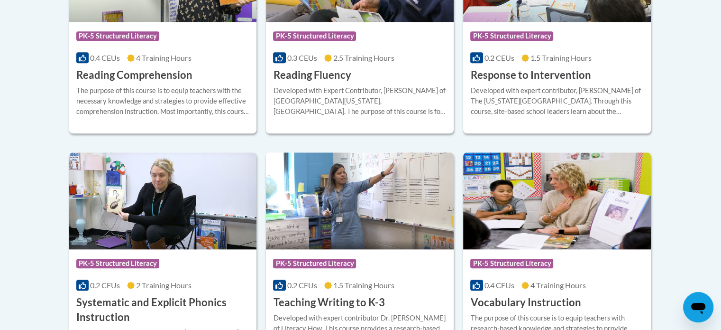
scroll to position [1091, 0]
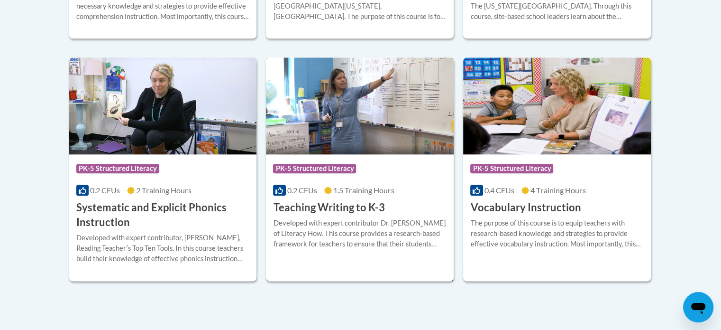
click at [331, 234] on div "Developed with expert contributor Dr. [PERSON_NAME] of Literacy How. This cours…" at bounding box center [360, 233] width 174 height 31
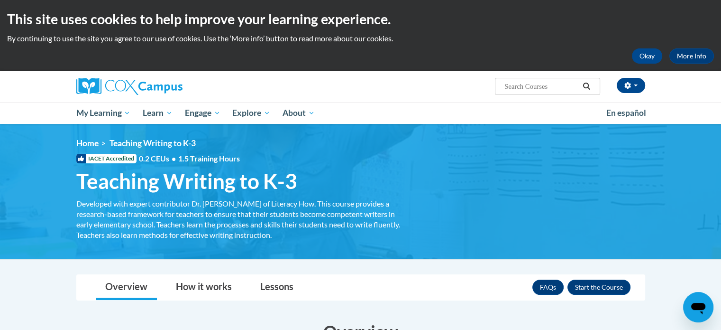
scroll to position [47, 0]
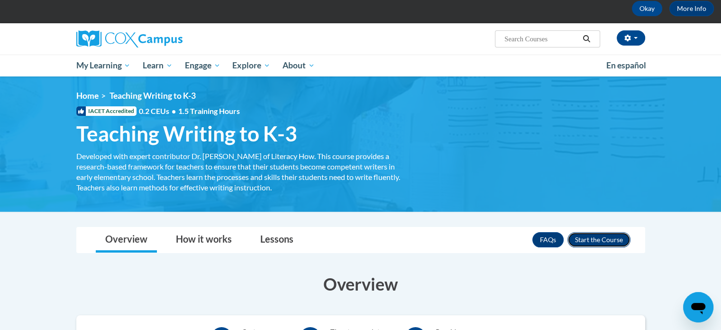
click at [603, 239] on button "Enroll" at bounding box center [599, 239] width 63 height 15
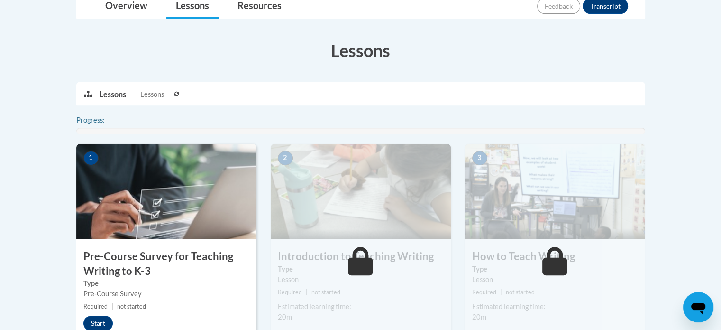
scroll to position [284, 0]
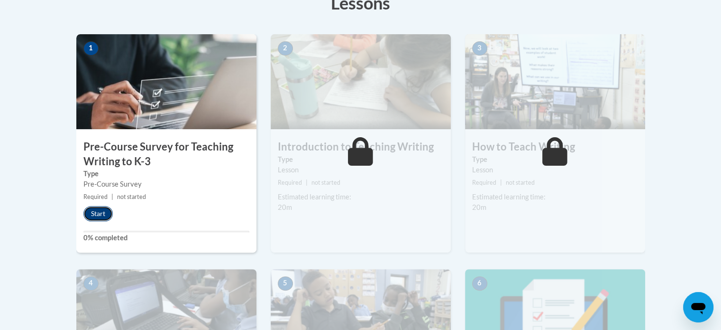
click at [102, 212] on button "Start" at bounding box center [97, 213] width 29 height 15
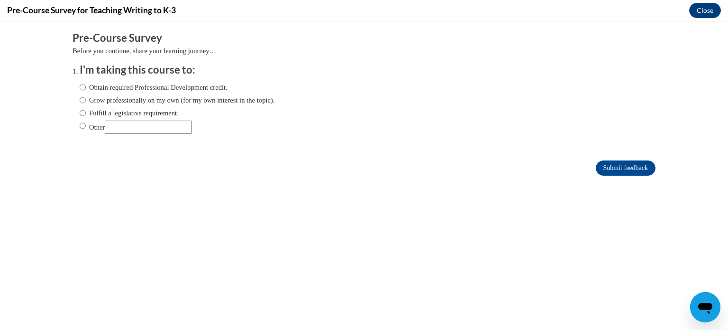
scroll to position [0, 0]
click at [82, 109] on label "Fulfill a legislative requirement." at bounding box center [129, 113] width 99 height 10
click at [82, 109] on input "Fulfill a legislative requirement." at bounding box center [83, 113] width 6 height 10
radio input "true"
click at [624, 164] on input "Submit feedback" at bounding box center [626, 167] width 60 height 15
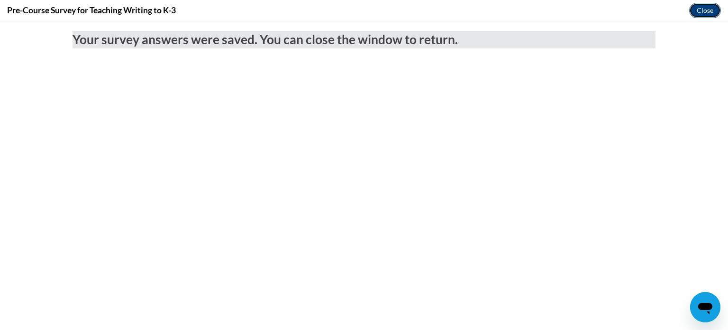
click at [698, 7] on button "Close" at bounding box center [705, 10] width 32 height 15
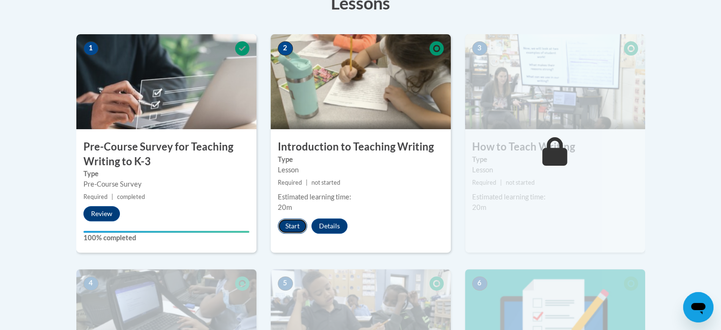
click at [292, 223] on button "Start" at bounding box center [292, 225] width 29 height 15
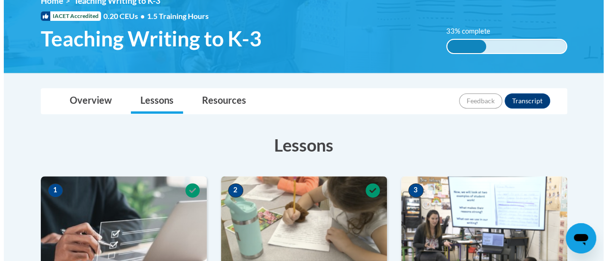
scroll to position [379, 0]
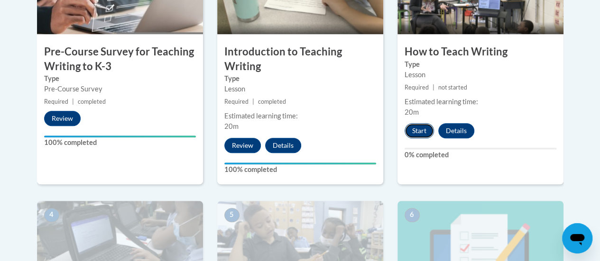
click at [429, 128] on button "Start" at bounding box center [418, 130] width 29 height 15
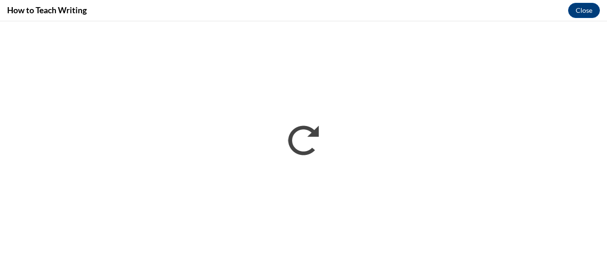
scroll to position [0, 0]
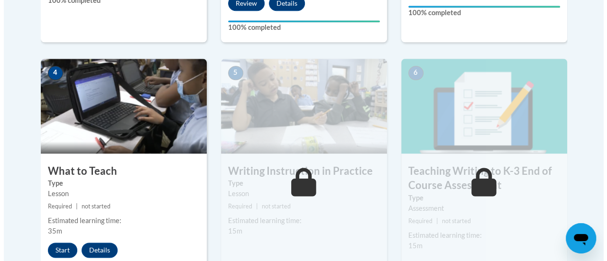
scroll to position [569, 0]
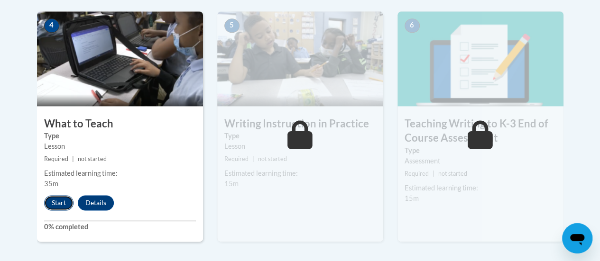
click at [54, 202] on button "Start" at bounding box center [58, 202] width 29 height 15
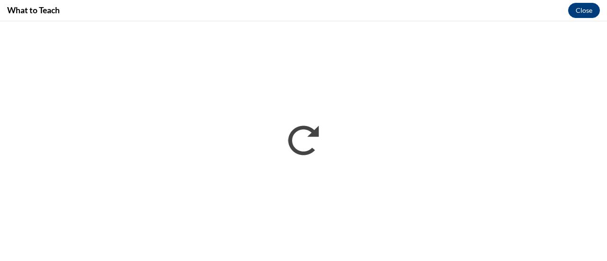
scroll to position [0, 0]
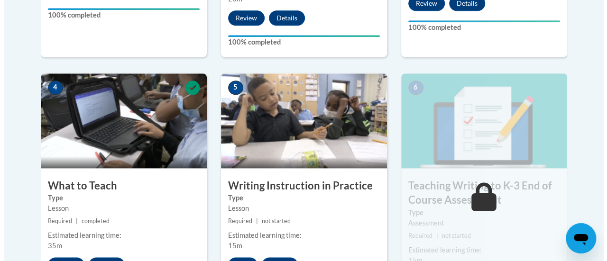
scroll to position [602, 0]
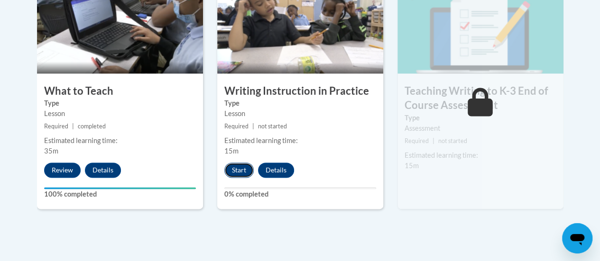
click at [231, 174] on button "Start" at bounding box center [238, 170] width 29 height 15
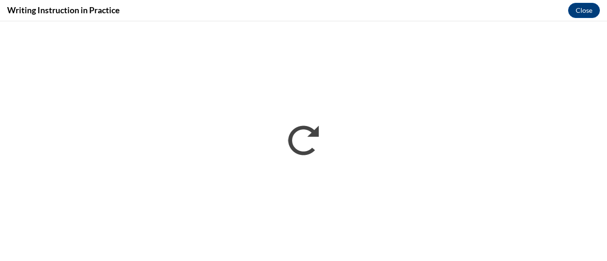
scroll to position [0, 0]
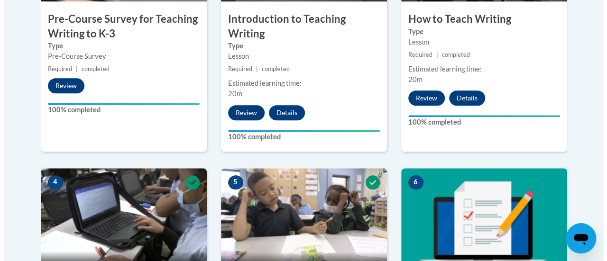
scroll to position [602, 0]
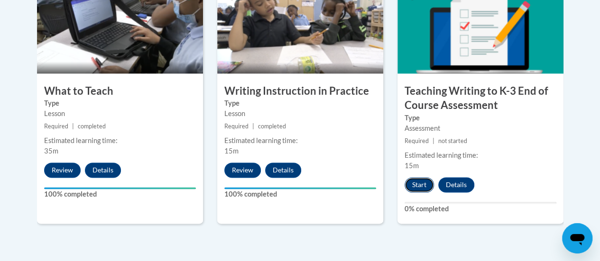
click at [411, 184] on button "Start" at bounding box center [418, 184] width 29 height 15
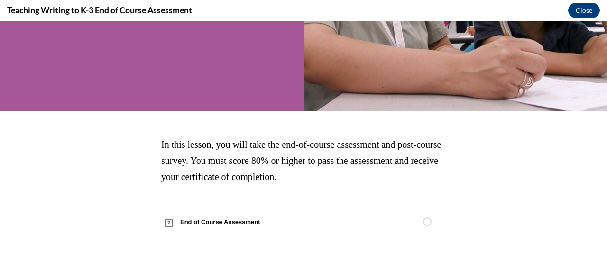
scroll to position [0, 0]
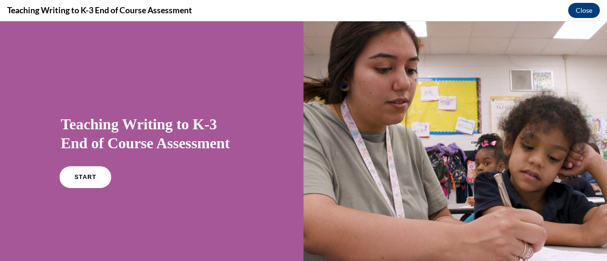
click at [87, 174] on span "START" at bounding box center [85, 177] width 22 height 7
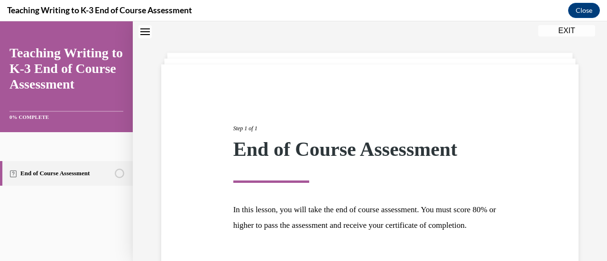
scroll to position [111, 0]
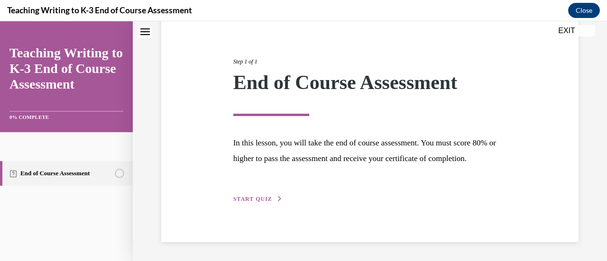
click at [247, 198] on span "START QUIZ" at bounding box center [252, 199] width 39 height 7
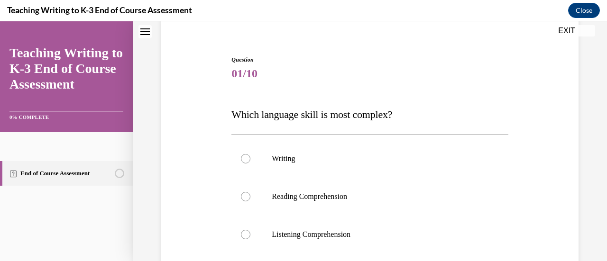
scroll to position [124, 0]
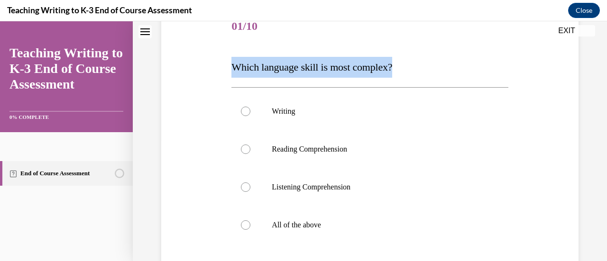
drag, startPoint x: 412, startPoint y: 61, endPoint x: 223, endPoint y: 54, distance: 189.8
click at [223, 54] on div "Question 01/10 Which language skill is most complex? Writing Reading Comprehens…" at bounding box center [370, 171] width 422 height 382
copy span "Which language skill is most complex?"
click at [455, 75] on p "Which language skill is most complex?" at bounding box center [369, 67] width 276 height 21
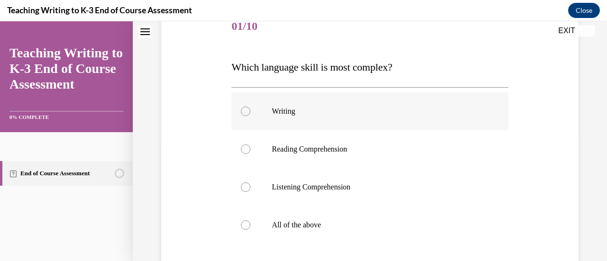
drag, startPoint x: 253, startPoint y: 101, endPoint x: 257, endPoint y: 106, distance: 5.4
click at [253, 101] on label "Writing" at bounding box center [369, 111] width 276 height 38
click at [250, 107] on input "Writing" at bounding box center [245, 111] width 9 height 9
radio input "true"
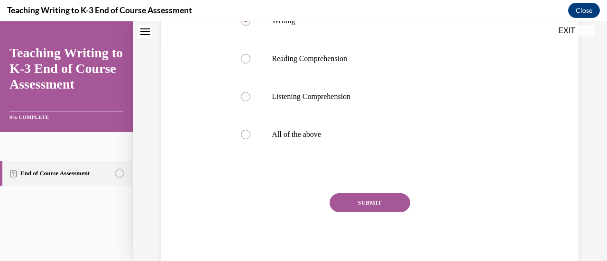
click at [383, 199] on button "SUBMIT" at bounding box center [370, 202] width 81 height 19
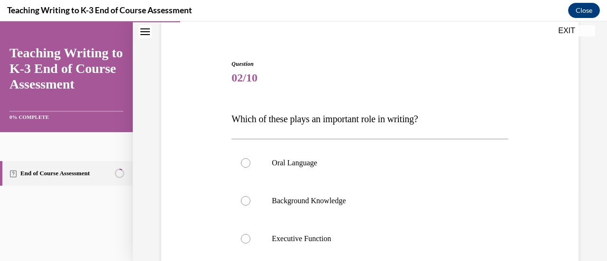
scroll to position [0, 0]
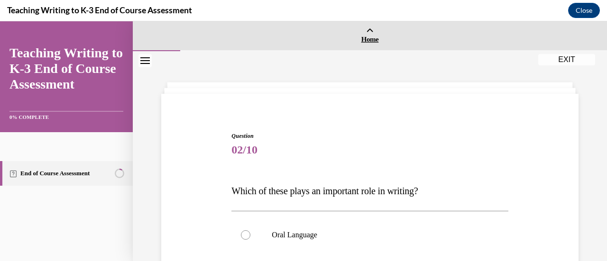
click at [371, 37] on span "Home" at bounding box center [369, 39] width 469 height 9
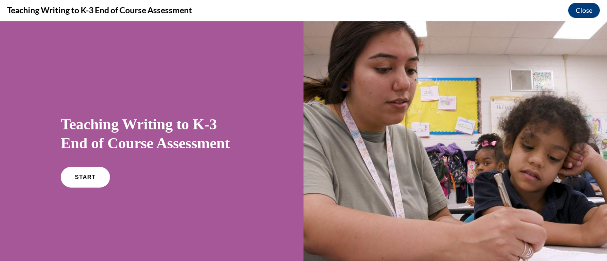
click at [77, 191] on div "START" at bounding box center [152, 181] width 182 height 29
click at [80, 180] on span "START" at bounding box center [85, 177] width 22 height 7
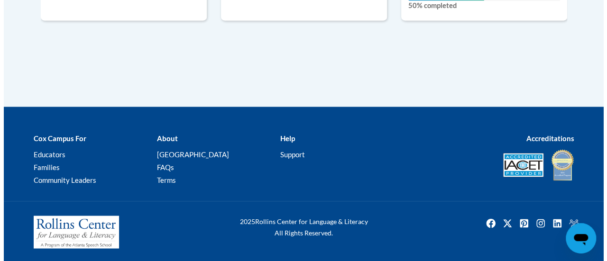
scroll to position [663, 0]
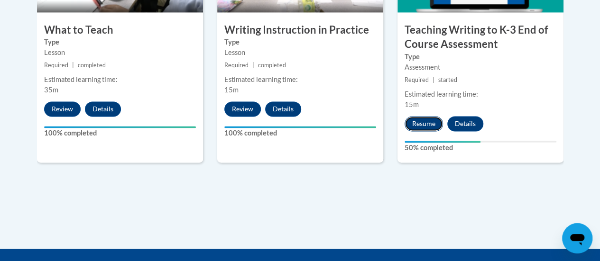
click at [414, 117] on button "Resume" at bounding box center [423, 123] width 38 height 15
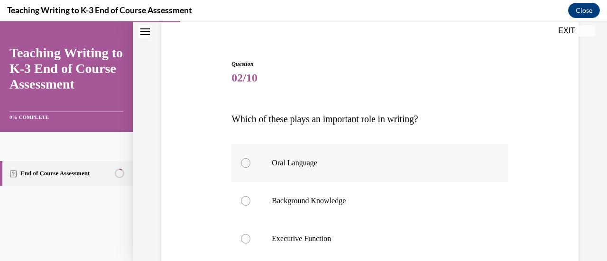
scroll to position [119, 0]
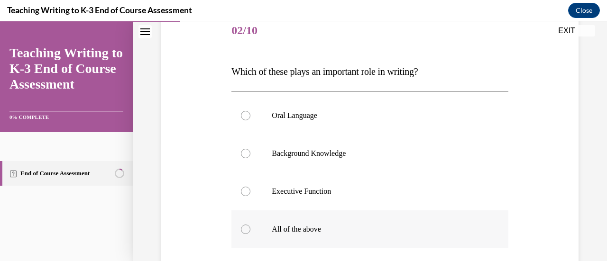
click at [244, 230] on div at bounding box center [245, 229] width 9 height 9
click at [244, 230] on input "All of the above" at bounding box center [245, 229] width 9 height 9
radio input "true"
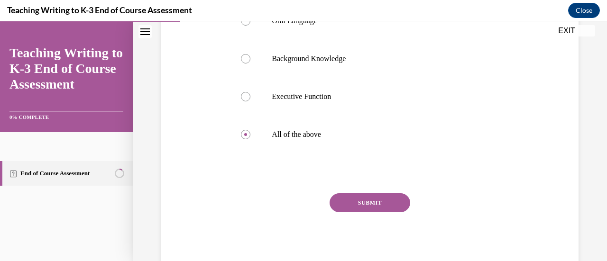
click at [365, 206] on button "SUBMIT" at bounding box center [370, 202] width 81 height 19
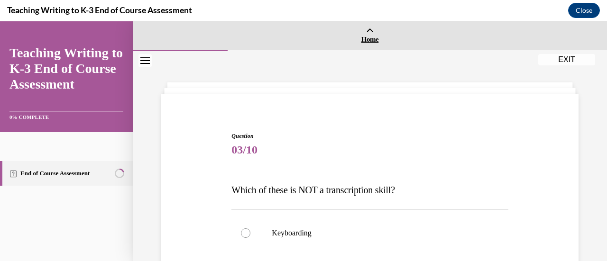
click at [366, 32] on icon at bounding box center [370, 31] width 8 height 7
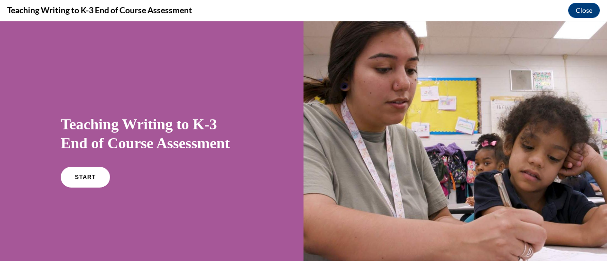
scroll to position [171, 0]
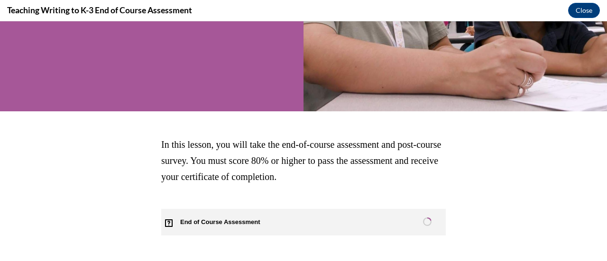
click at [308, 223] on link "End of Course Assessment" at bounding box center [303, 222] width 284 height 27
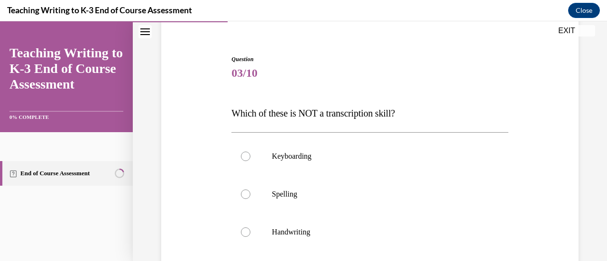
scroll to position [124, 0]
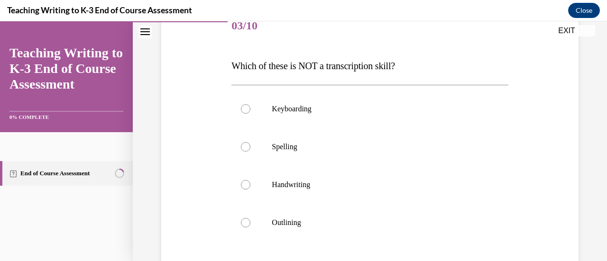
click at [332, 61] on span "Which of these is NOT a transcription skill?" at bounding box center [313, 66] width 164 height 10
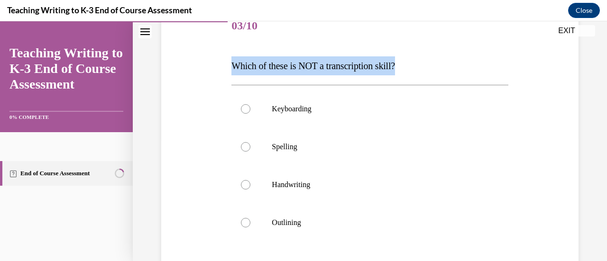
click at [332, 61] on span "Which of these is NOT a transcription skill?" at bounding box center [313, 66] width 164 height 10
copy span "Which of these is NOT a transcription skill?"
click at [482, 59] on p "Which of these is NOT a transcription skill?" at bounding box center [369, 65] width 276 height 19
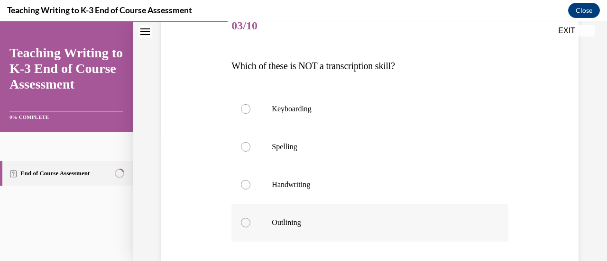
click at [300, 220] on p "Outlining" at bounding box center [378, 222] width 212 height 9
click at [250, 220] on input "Outlining" at bounding box center [245, 222] width 9 height 9
radio input "true"
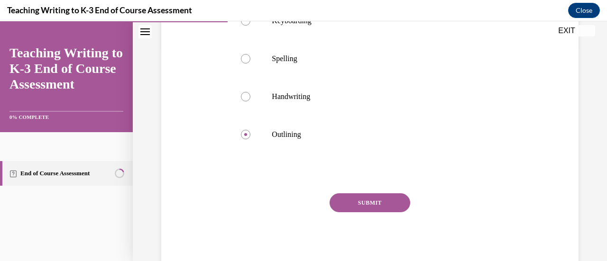
click at [370, 207] on button "SUBMIT" at bounding box center [370, 202] width 81 height 19
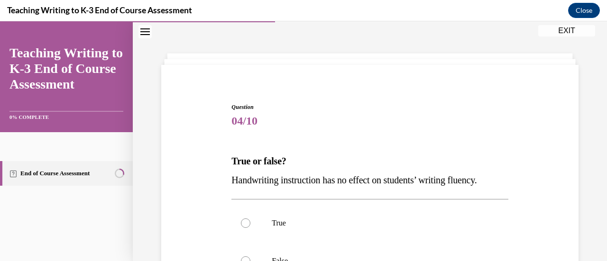
scroll to position [76, 0]
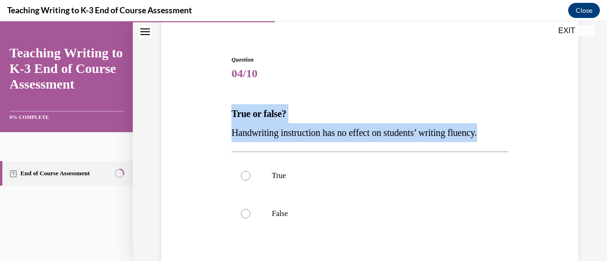
drag, startPoint x: 511, startPoint y: 132, endPoint x: 218, endPoint y: 94, distance: 295.9
click at [218, 94] on div "Question 04/10 True or false? Handwriting instruction has no effect on students…" at bounding box center [370, 188] width 422 height 323
copy div "True or false? Handwriting instruction has no effect on students’ writing fluen…"
click at [274, 211] on p "False" at bounding box center [378, 213] width 212 height 9
click at [250, 211] on input "False" at bounding box center [245, 213] width 9 height 9
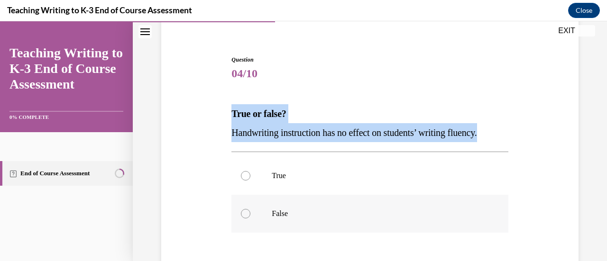
radio input "true"
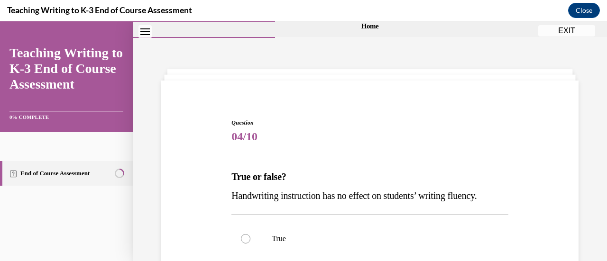
scroll to position [156, 0]
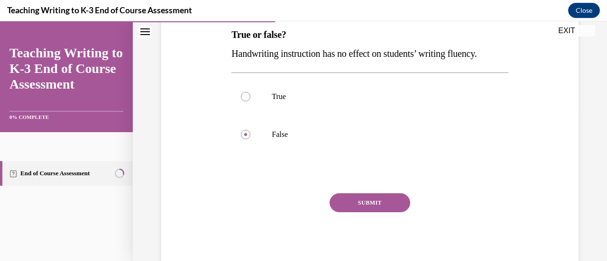
click at [351, 196] on button "SUBMIT" at bounding box center [370, 202] width 81 height 19
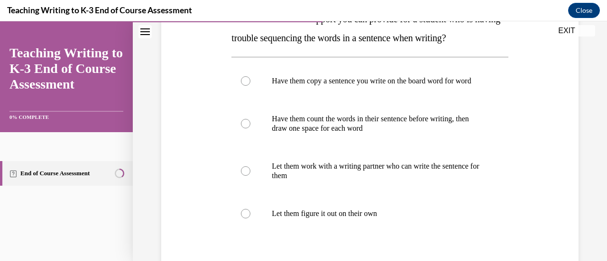
scroll to position [219, 0]
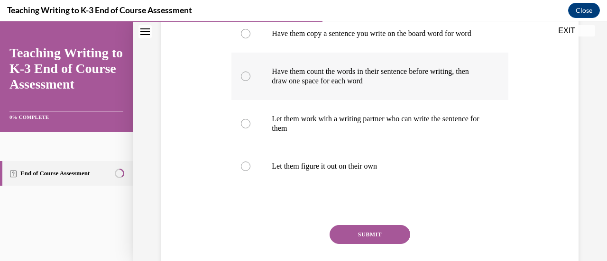
click at [411, 100] on label "Have them count the words in their sentence before writing, then draw one space…" at bounding box center [369, 76] width 276 height 47
click at [250, 81] on input "Have them count the words in their sentence before writing, then draw one space…" at bounding box center [245, 76] width 9 height 9
radio input "true"
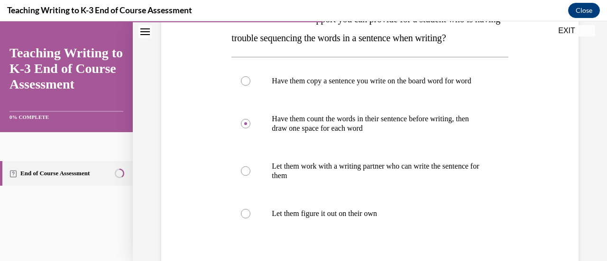
scroll to position [260, 0]
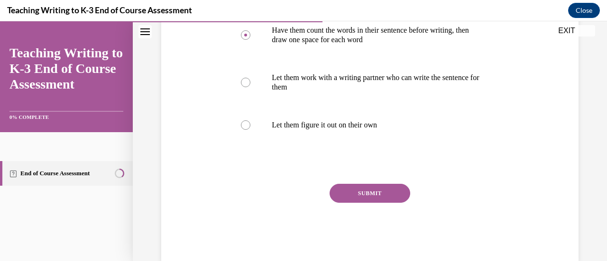
click at [380, 203] on button "SUBMIT" at bounding box center [370, 193] width 81 height 19
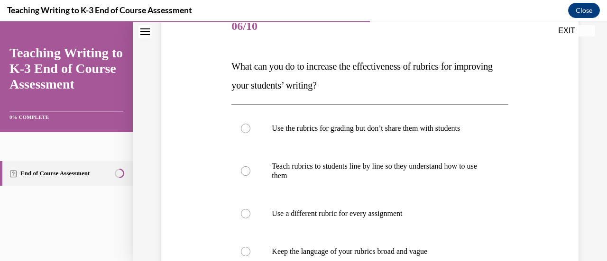
scroll to position [171, 0]
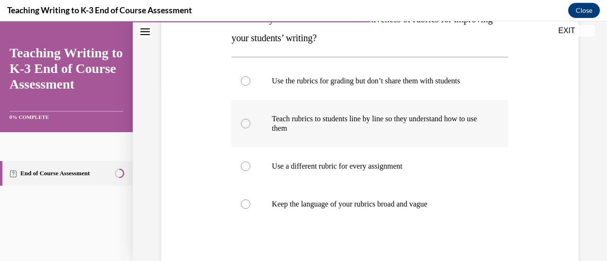
click at [374, 123] on p "Teach rubrics to students line by line so they understand how to use them" at bounding box center [378, 123] width 212 height 19
click at [250, 123] on input "Teach rubrics to students line by line so they understand how to use them" at bounding box center [245, 123] width 9 height 9
radio input "true"
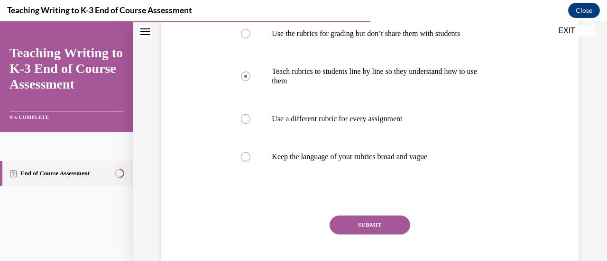
scroll to position [241, 0]
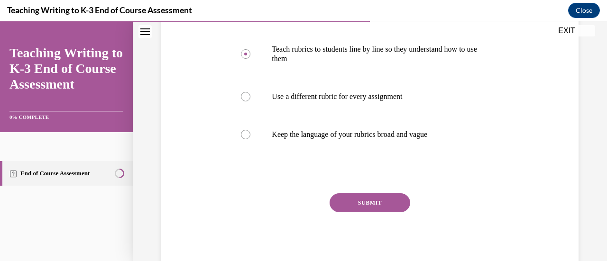
click at [371, 204] on button "SUBMIT" at bounding box center [370, 202] width 81 height 19
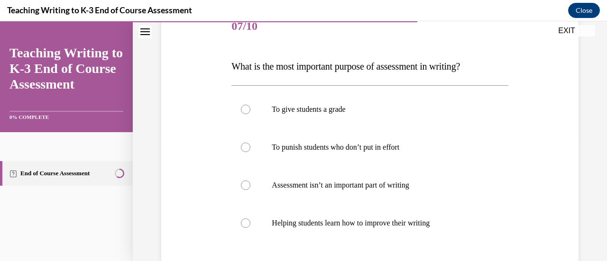
scroll to position [171, 0]
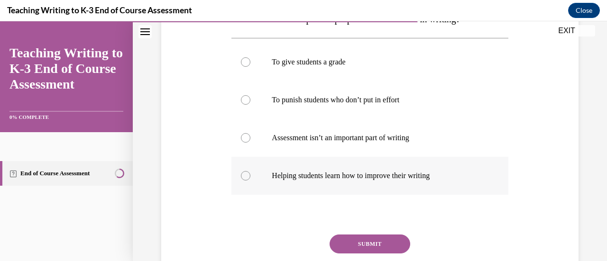
click at [448, 179] on p "Helping students learn how to improve their writing" at bounding box center [378, 175] width 212 height 9
click at [250, 179] on input "Helping students learn how to improve their writing" at bounding box center [245, 175] width 9 height 9
radio input "true"
click at [365, 242] on button "SUBMIT" at bounding box center [370, 244] width 81 height 19
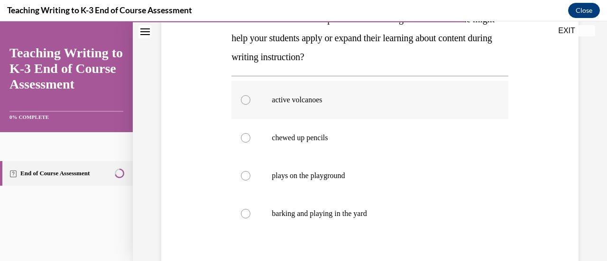
click at [318, 90] on label "active volcanoes" at bounding box center [369, 100] width 276 height 38
click at [250, 95] on input "active volcanoes" at bounding box center [245, 99] width 9 height 9
radio input "true"
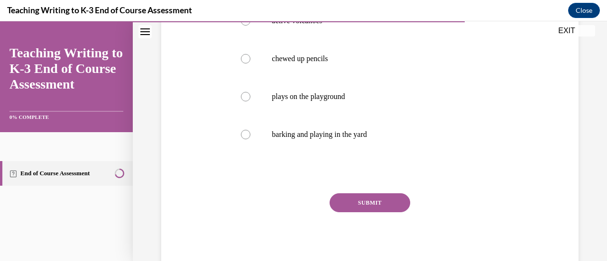
click at [375, 199] on button "SUBMIT" at bounding box center [370, 202] width 81 height 19
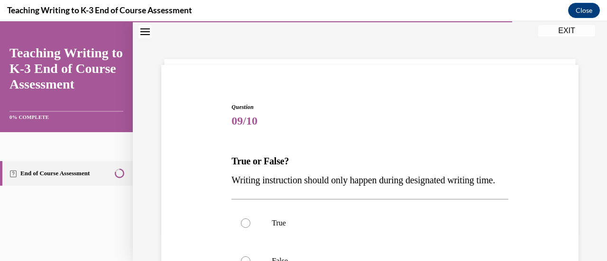
scroll to position [124, 0]
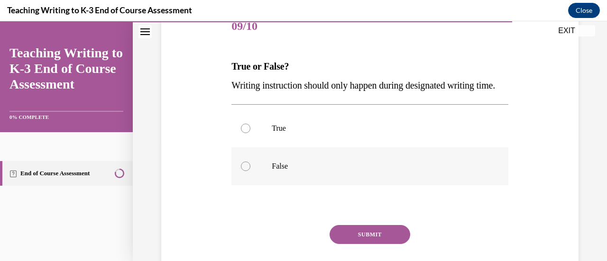
click at [408, 178] on label "False" at bounding box center [369, 166] width 276 height 38
click at [250, 171] on input "False" at bounding box center [245, 166] width 9 height 9
radio input "true"
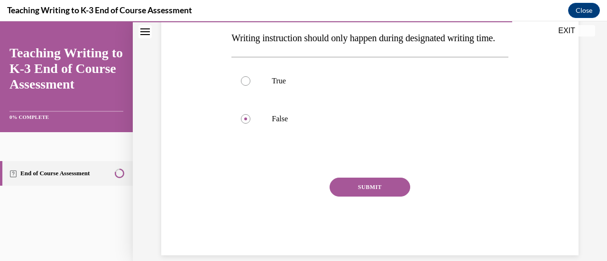
click at [399, 197] on button "SUBMIT" at bounding box center [370, 187] width 81 height 19
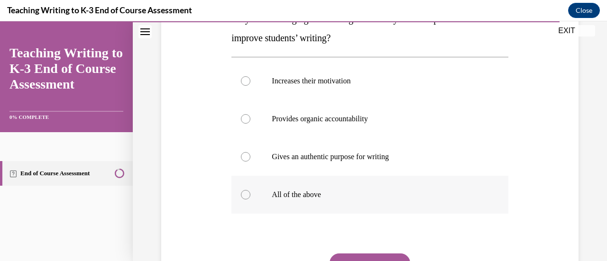
click at [311, 201] on label "All of the above" at bounding box center [369, 195] width 276 height 38
click at [250, 200] on input "All of the above" at bounding box center [245, 194] width 9 height 9
radio input "true"
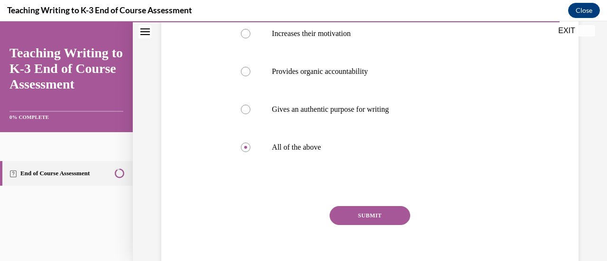
click at [351, 213] on button "SUBMIT" at bounding box center [370, 215] width 81 height 19
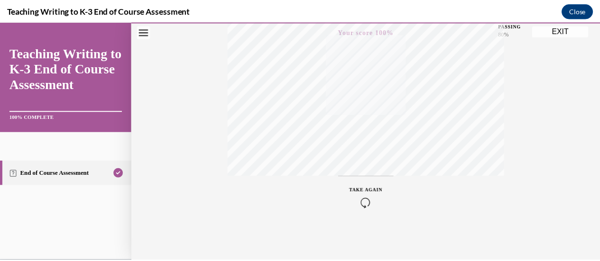
scroll to position [0, 0]
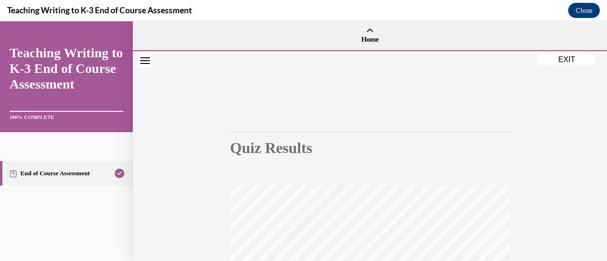
click at [567, 59] on button "EXIT" at bounding box center [566, 59] width 57 height 11
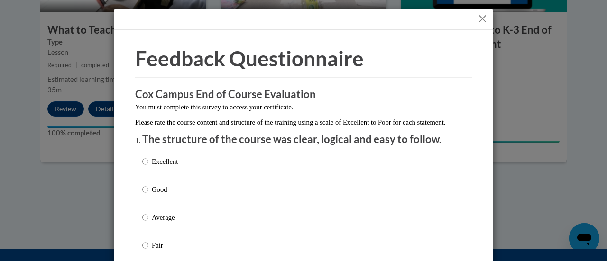
click at [477, 19] on button "Close" at bounding box center [483, 19] width 12 height 12
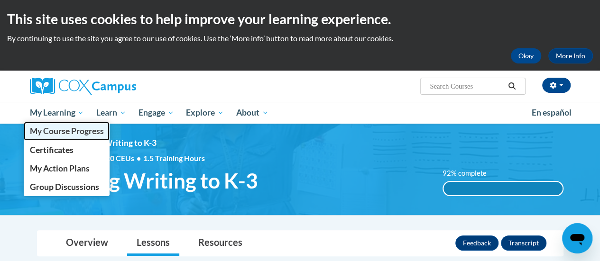
click at [54, 127] on span "My Course Progress" at bounding box center [66, 131] width 74 height 10
